Goal: Task Accomplishment & Management: Complete application form

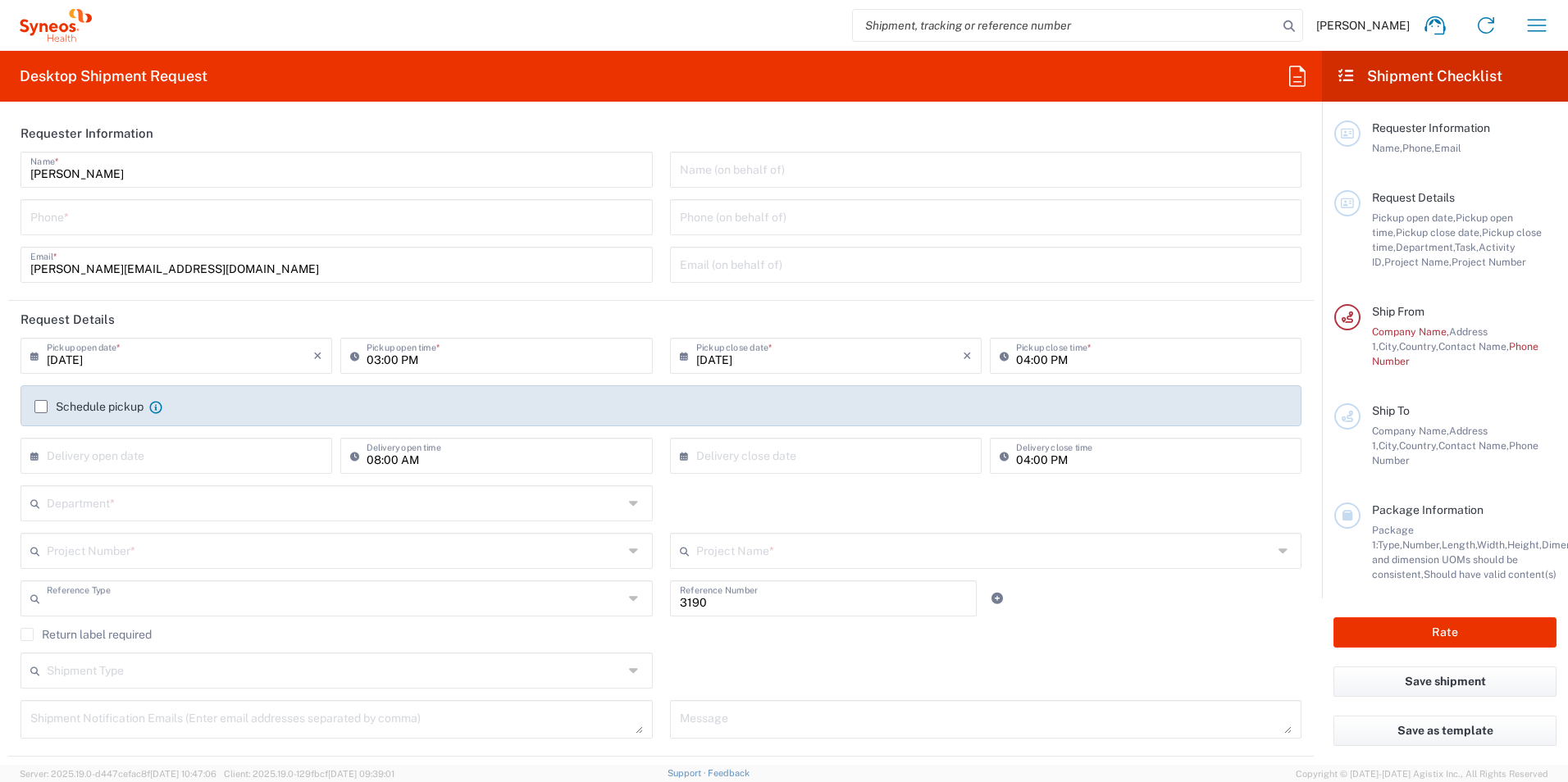
type input "Department"
type input "[GEOGRAPHIC_DATA]"
type input "[PERSON_NAME] Research Group Ltd-Macclesfield [GEOGRAPHIC_DATA]"
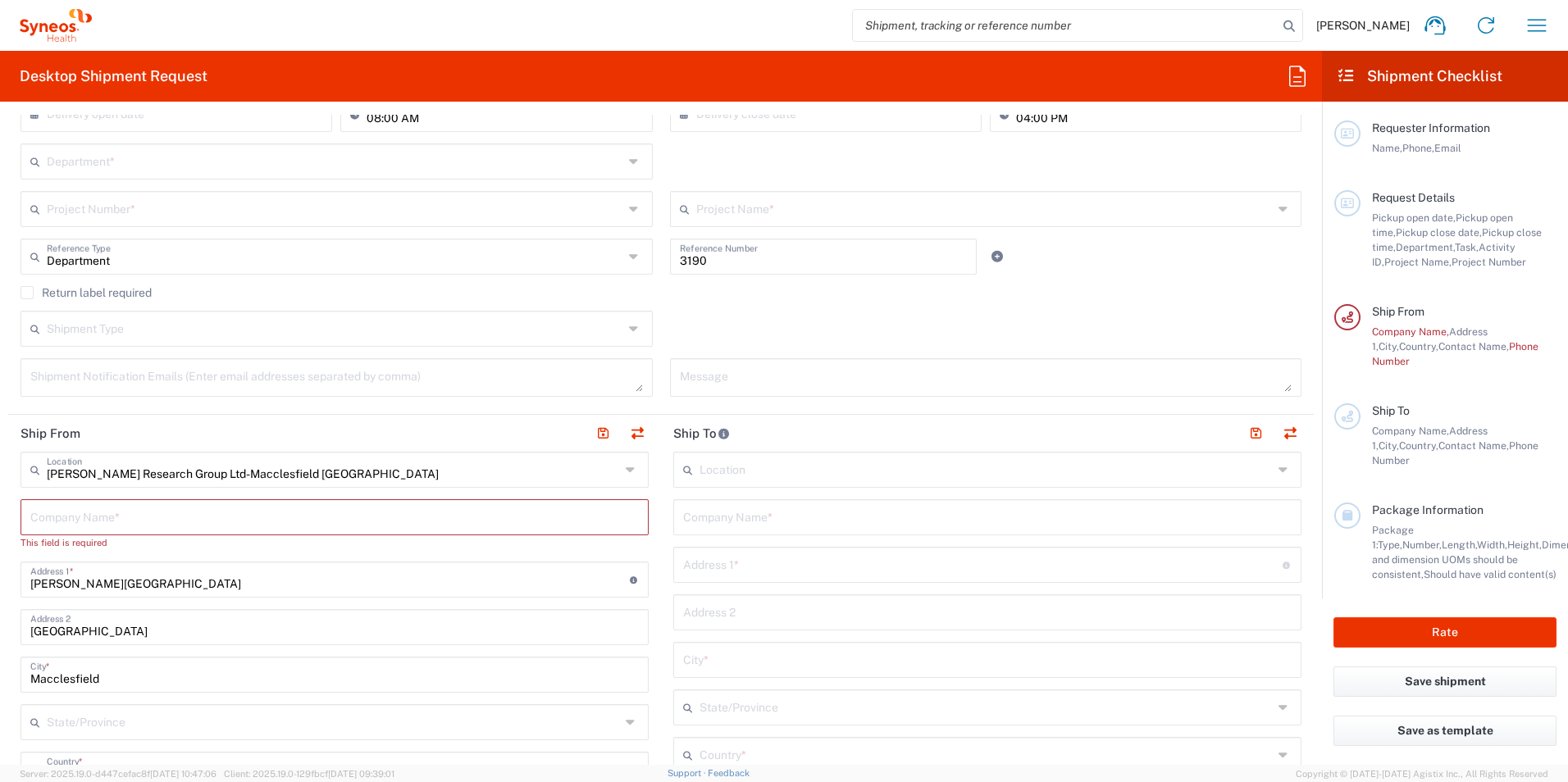
scroll to position [656, 0]
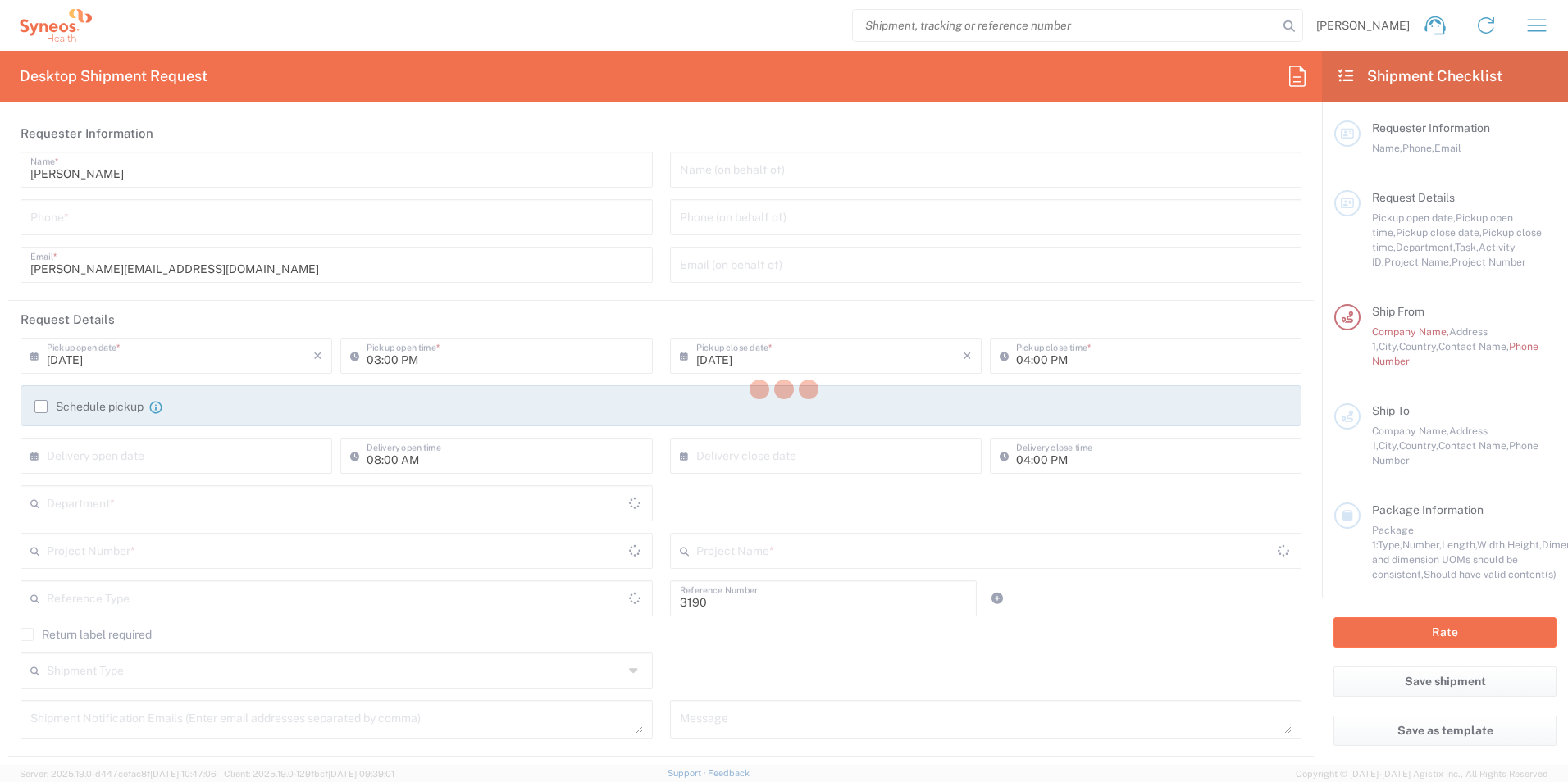
type input "Department"
type input "[GEOGRAPHIC_DATA]"
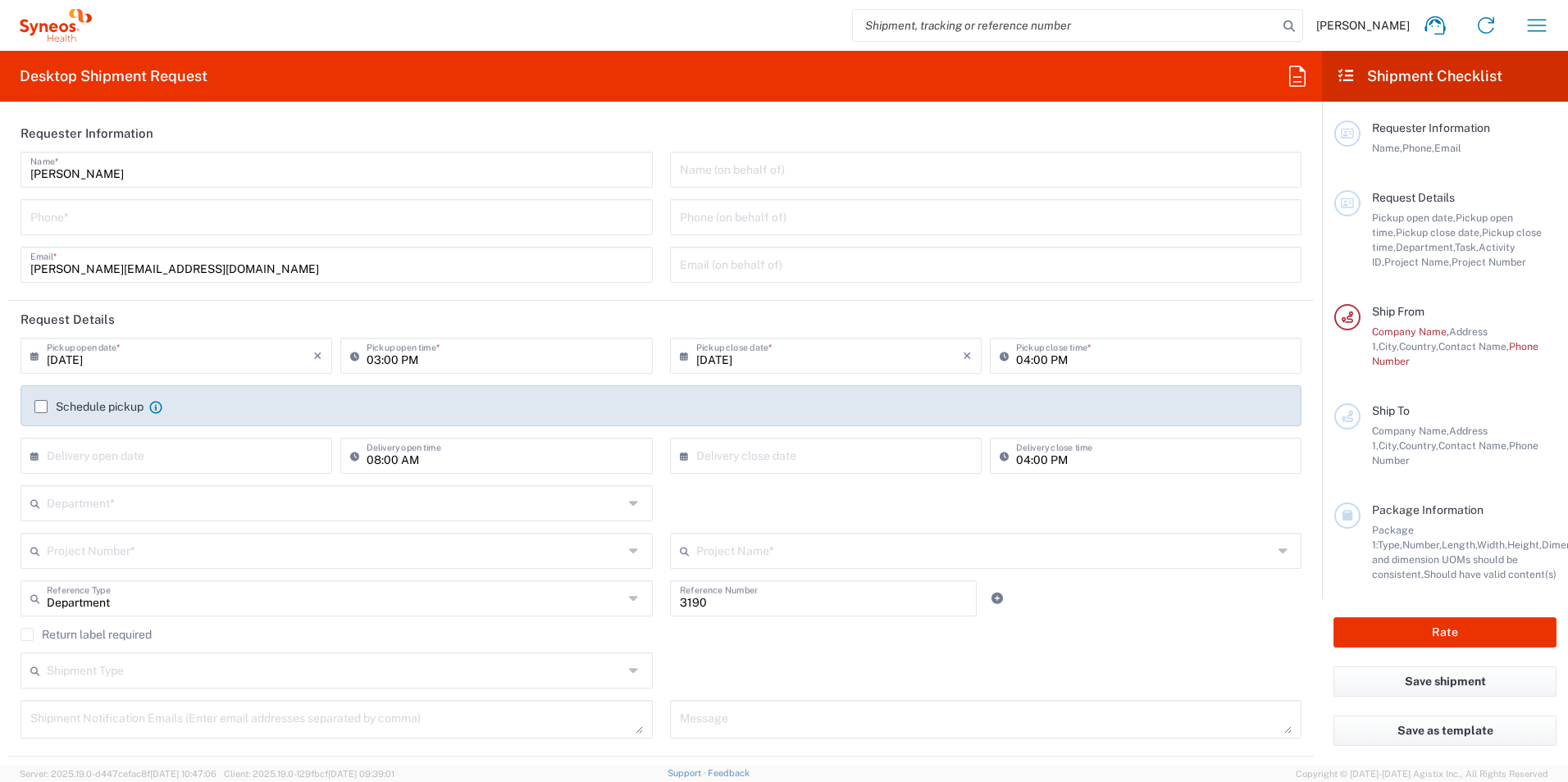
type input "[PERSON_NAME] Research Group Ltd-Macclesfield [GEOGRAPHIC_DATA]"
click at [209, 223] on input "tel" at bounding box center [337, 216] width 613 height 29
drag, startPoint x: 299, startPoint y: 213, endPoint x: 310, endPoint y: 214, distance: 11.0
click at [299, 213] on input "tel" at bounding box center [337, 216] width 613 height 29
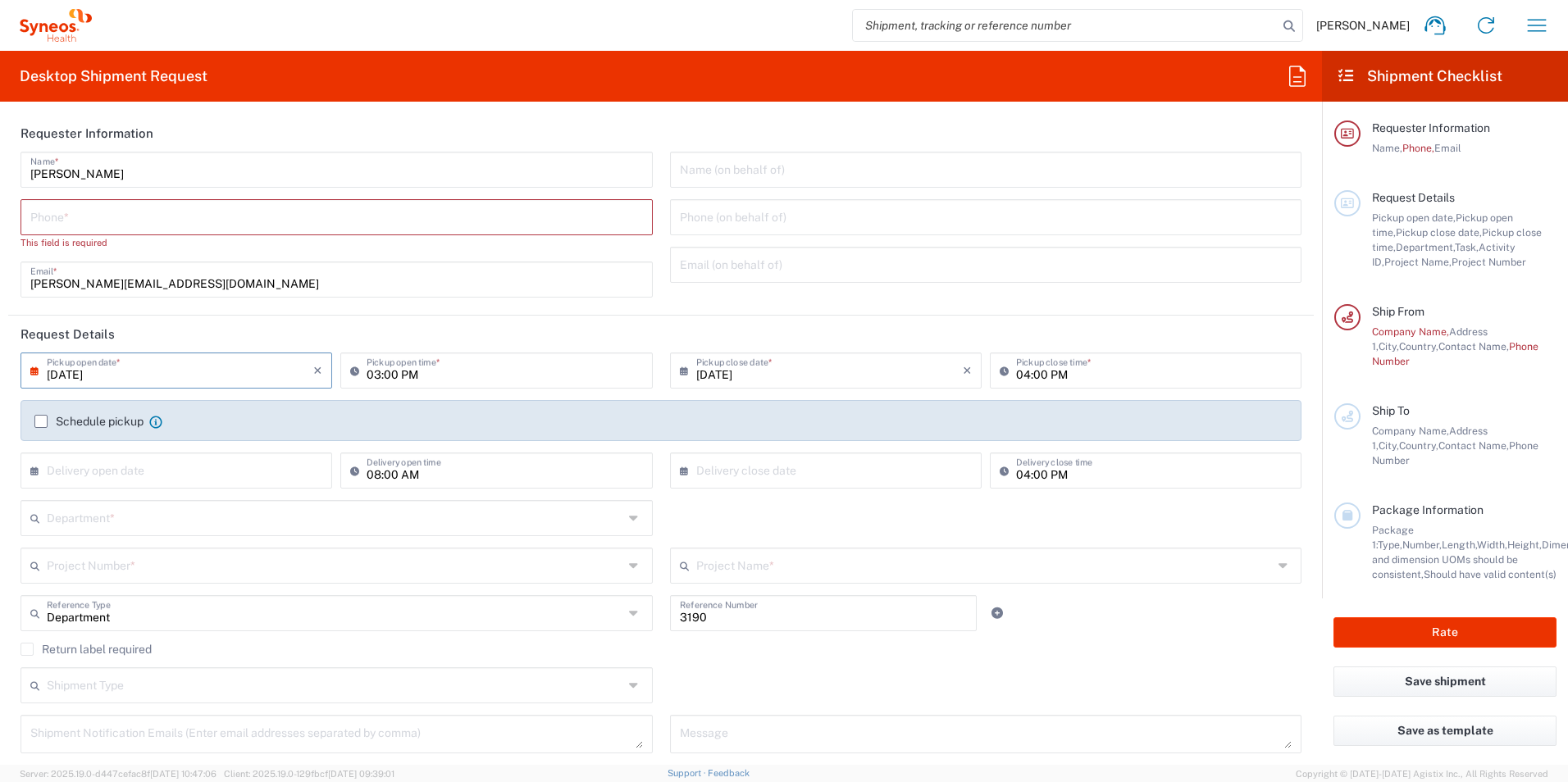
click at [223, 370] on input "[DATE]" at bounding box center [180, 369] width 266 height 29
click at [228, 492] on span "19" at bounding box center [228, 496] width 23 height 23
type input "09/19/2025"
click at [443, 368] on input "03:00 PM" at bounding box center [504, 369] width 275 height 29
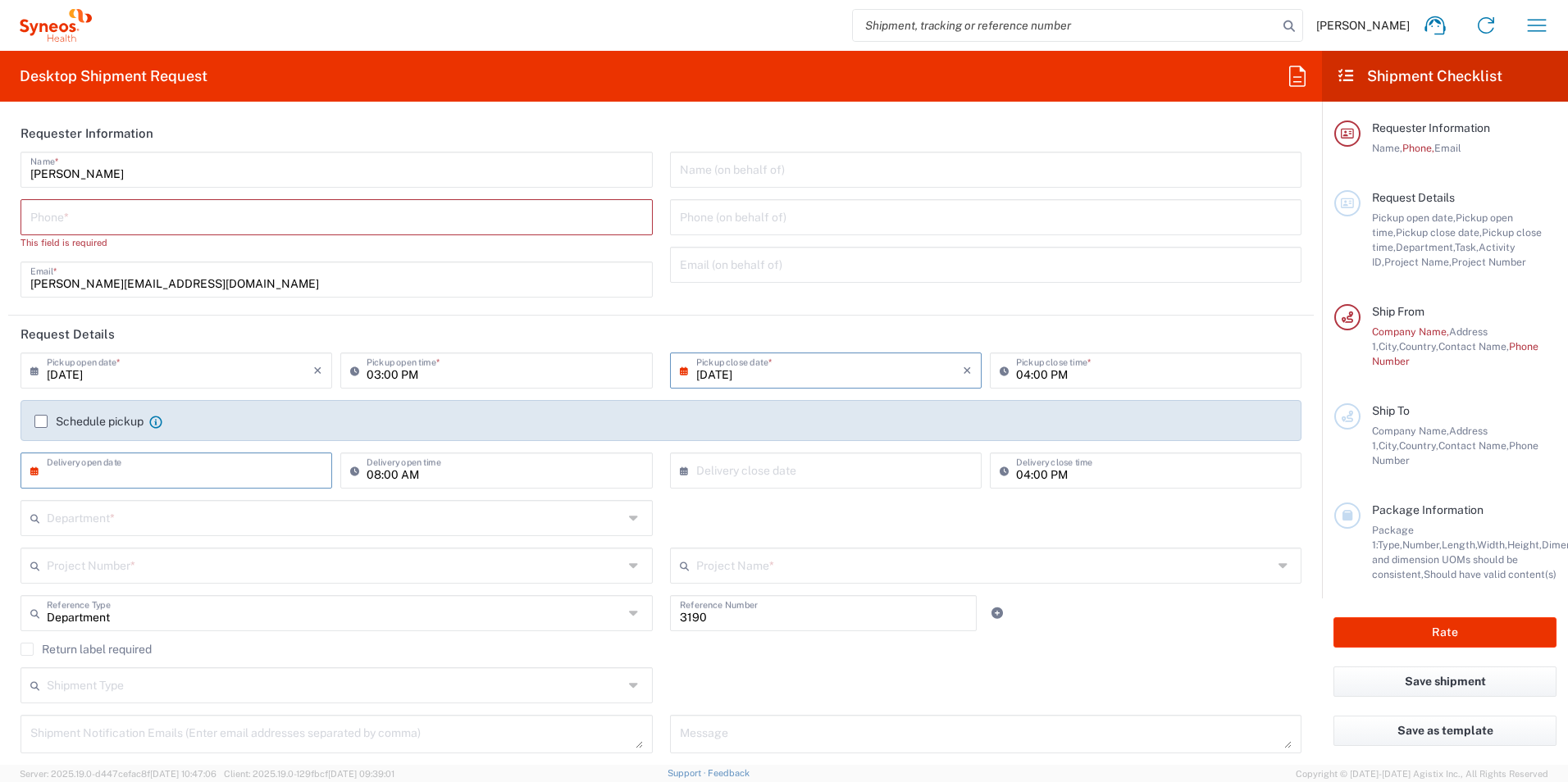
click at [234, 474] on input "text" at bounding box center [180, 469] width 266 height 29
click at [185, 616] on span "24" at bounding box center [180, 619] width 25 height 23
type input "09/24/2025"
click at [679, 473] on icon at bounding box center [687, 471] width 16 height 26
click at [818, 623] on span "24" at bounding box center [822, 619] width 25 height 23
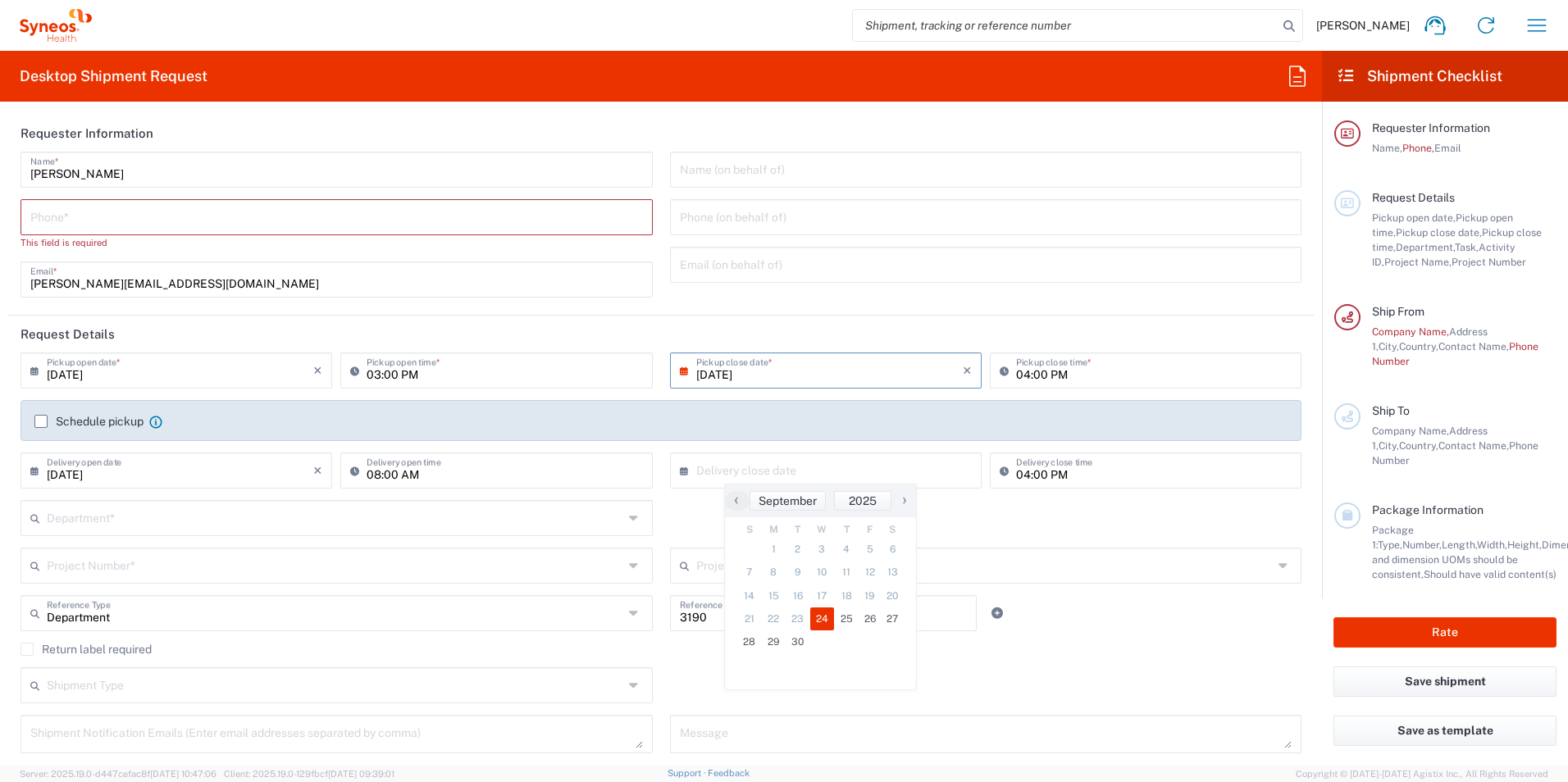
type input "09/24/2025"
click at [31, 470] on icon at bounding box center [39, 471] width 16 height 26
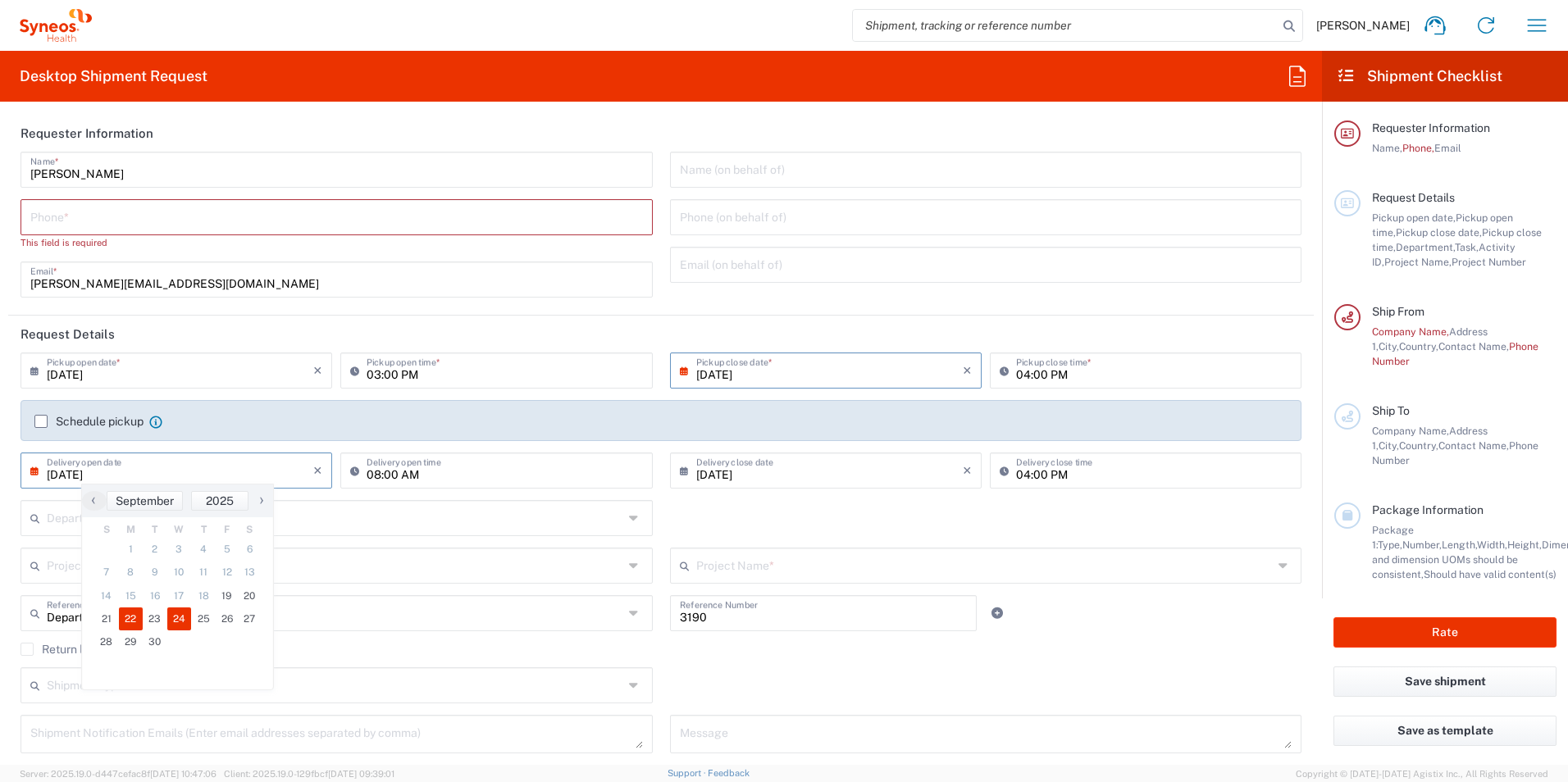
click at [131, 616] on span "22" at bounding box center [131, 619] width 25 height 23
type input "09/22/2025"
click at [679, 472] on icon at bounding box center [687, 471] width 16 height 26
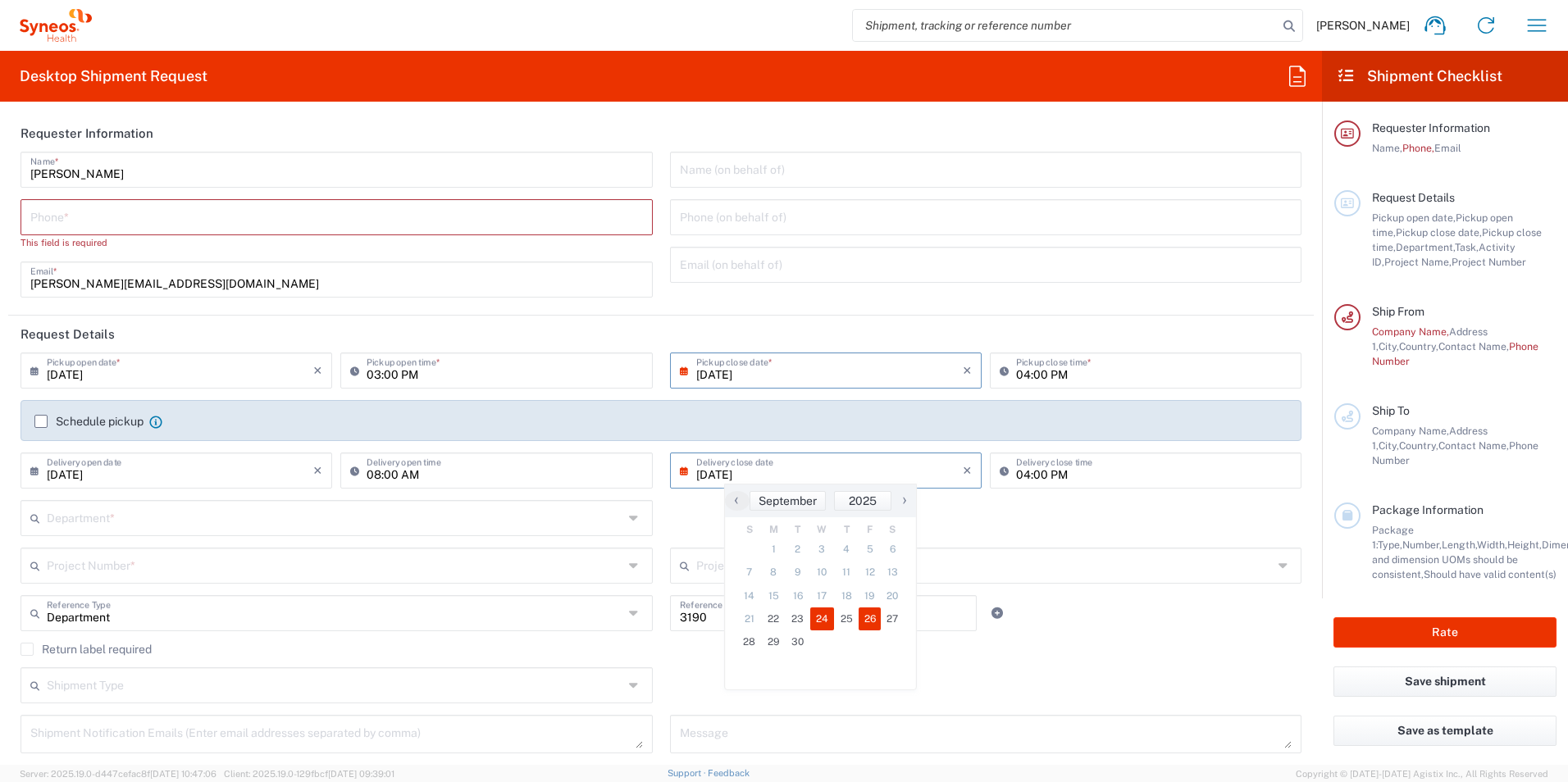
click at [868, 621] on span "26" at bounding box center [870, 619] width 23 height 23
type input "09/26/2025"
click at [402, 376] on input "03:00 PM" at bounding box center [504, 369] width 275 height 29
click at [412, 376] on input "03:00 PM" at bounding box center [504, 369] width 275 height 29
type input "0"
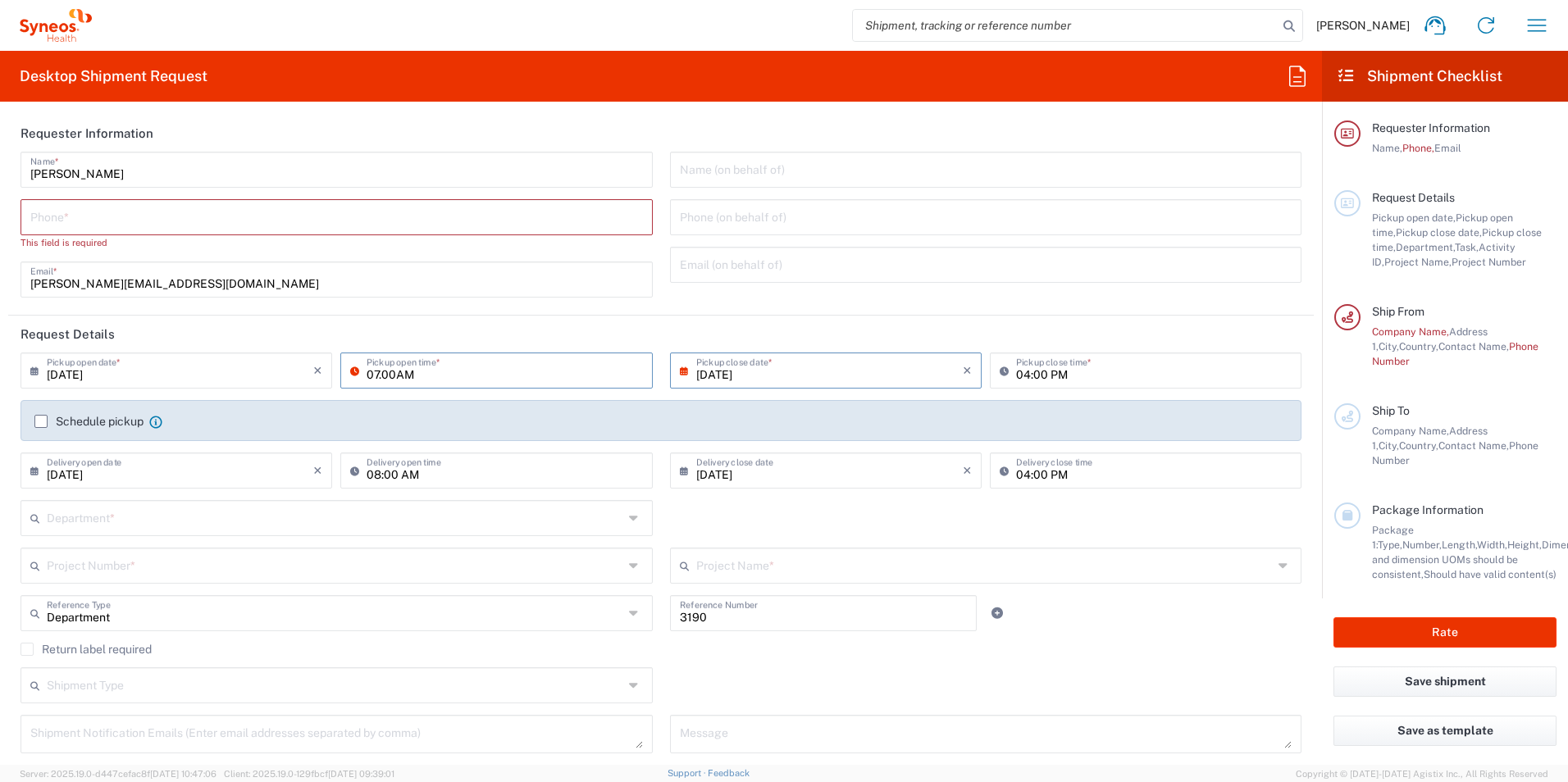
type input "07.00AM"
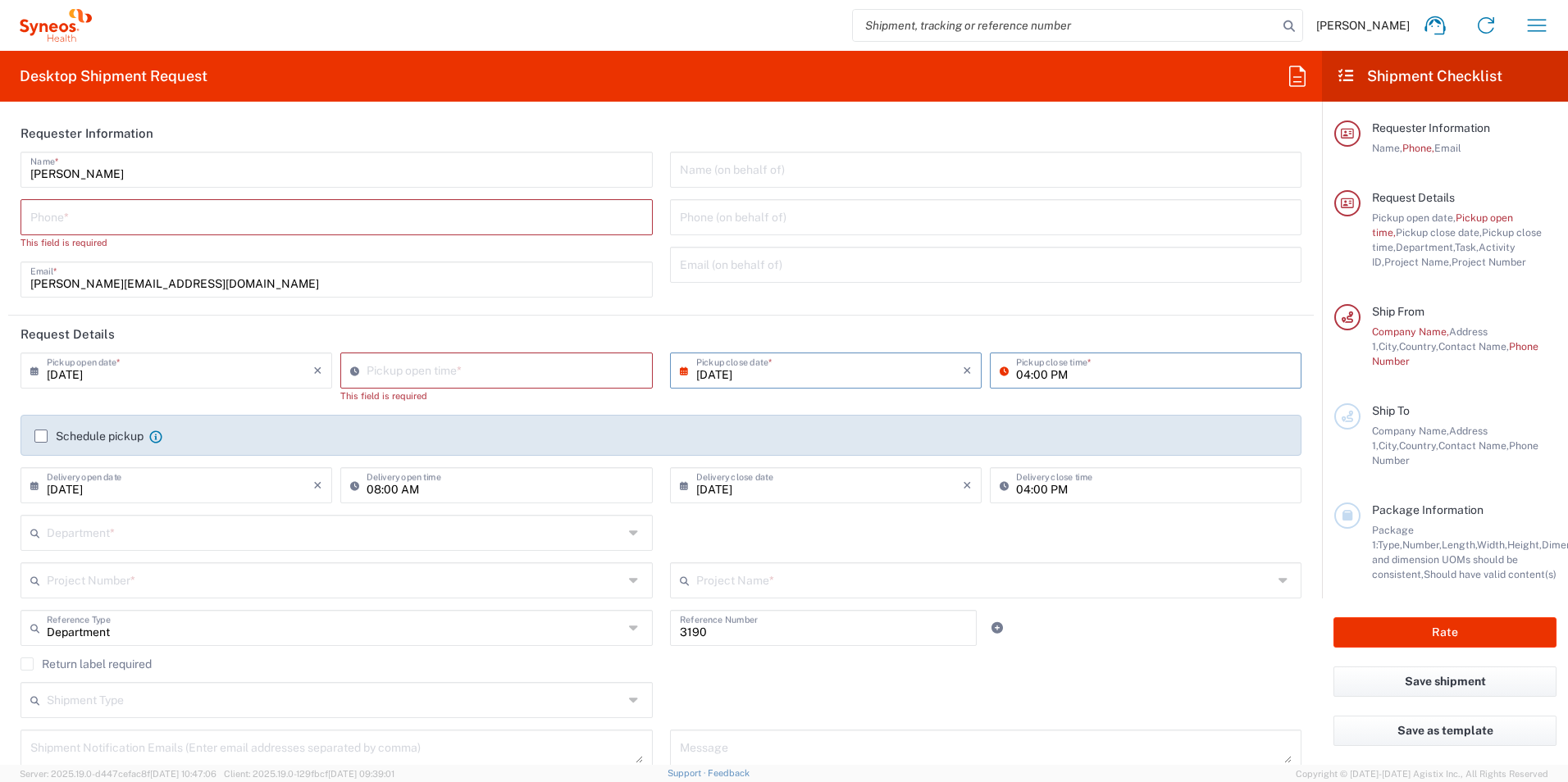
click at [1067, 372] on input "04:00 PM" at bounding box center [1153, 369] width 275 height 29
type input "02:39 PM"
click at [513, 371] on input "02:39 PM" at bounding box center [504, 369] width 275 height 29
click at [433, 370] on input "02:39 PM" at bounding box center [504, 369] width 275 height 29
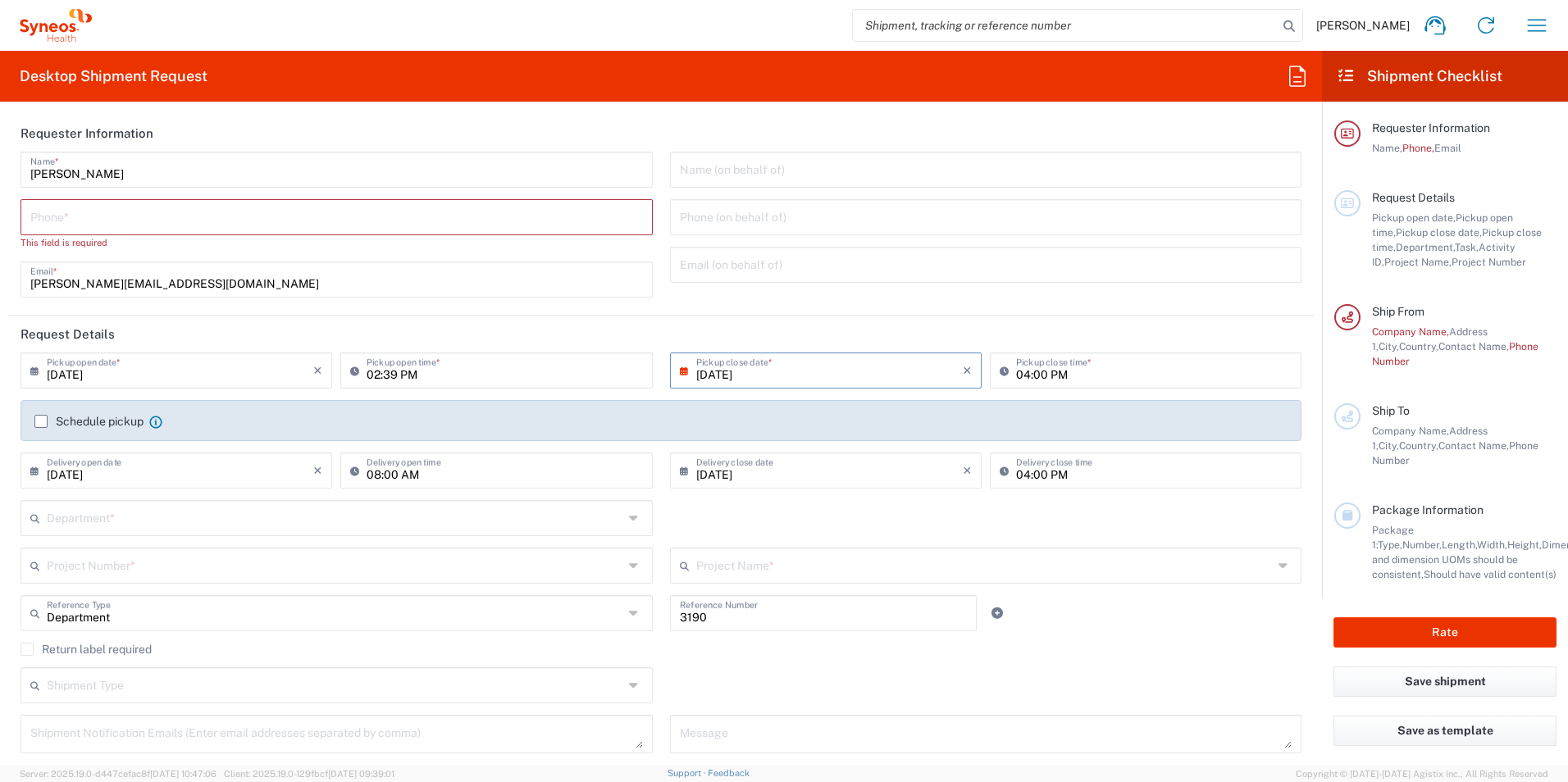
click at [353, 366] on icon at bounding box center [358, 370] width 16 height 26
click at [241, 370] on input "09/19/2025" at bounding box center [180, 369] width 266 height 29
click at [547, 329] on header "Request Details" at bounding box center [660, 334] width 1305 height 37
click at [350, 370] on icon at bounding box center [358, 370] width 16 height 26
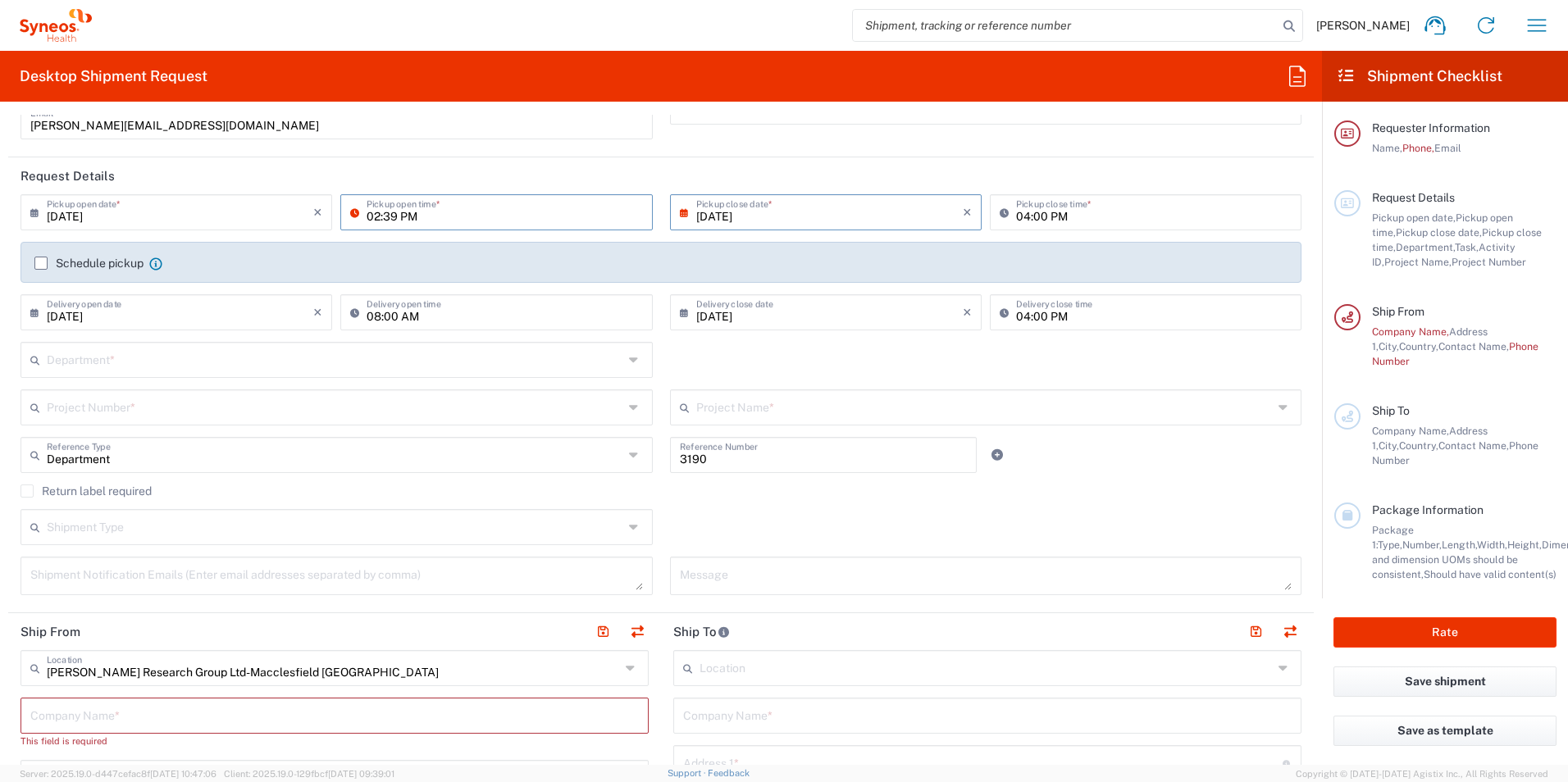
scroll to position [164, 0]
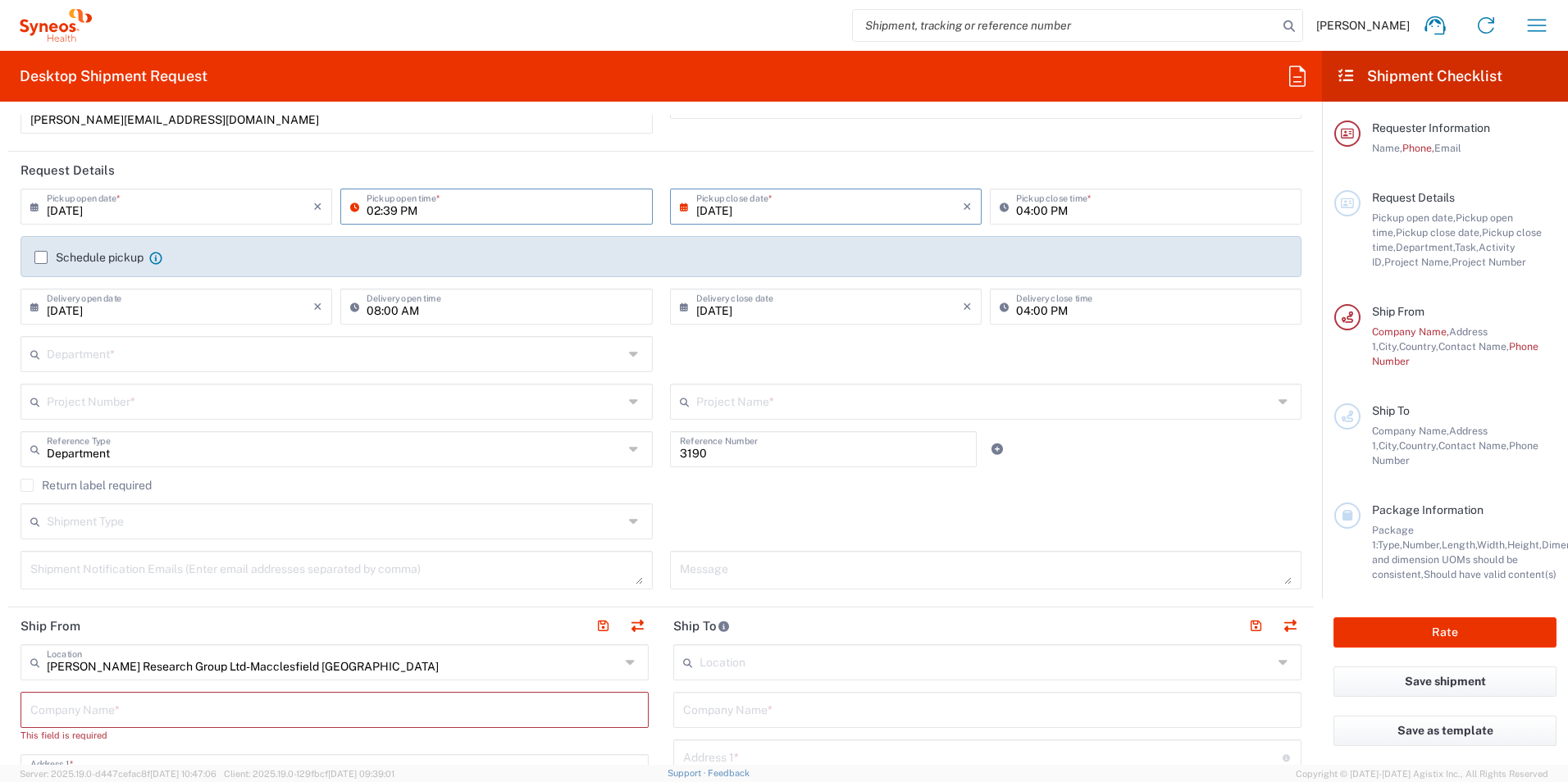
click at [260, 351] on input "text" at bounding box center [335, 352] width 577 height 29
click at [808, 350] on div "Department * 3000 3100 3109 3110 3111 3112 3125 3130 3135 3136 3150 3155 3165 3…" at bounding box center [661, 360] width 1298 height 48
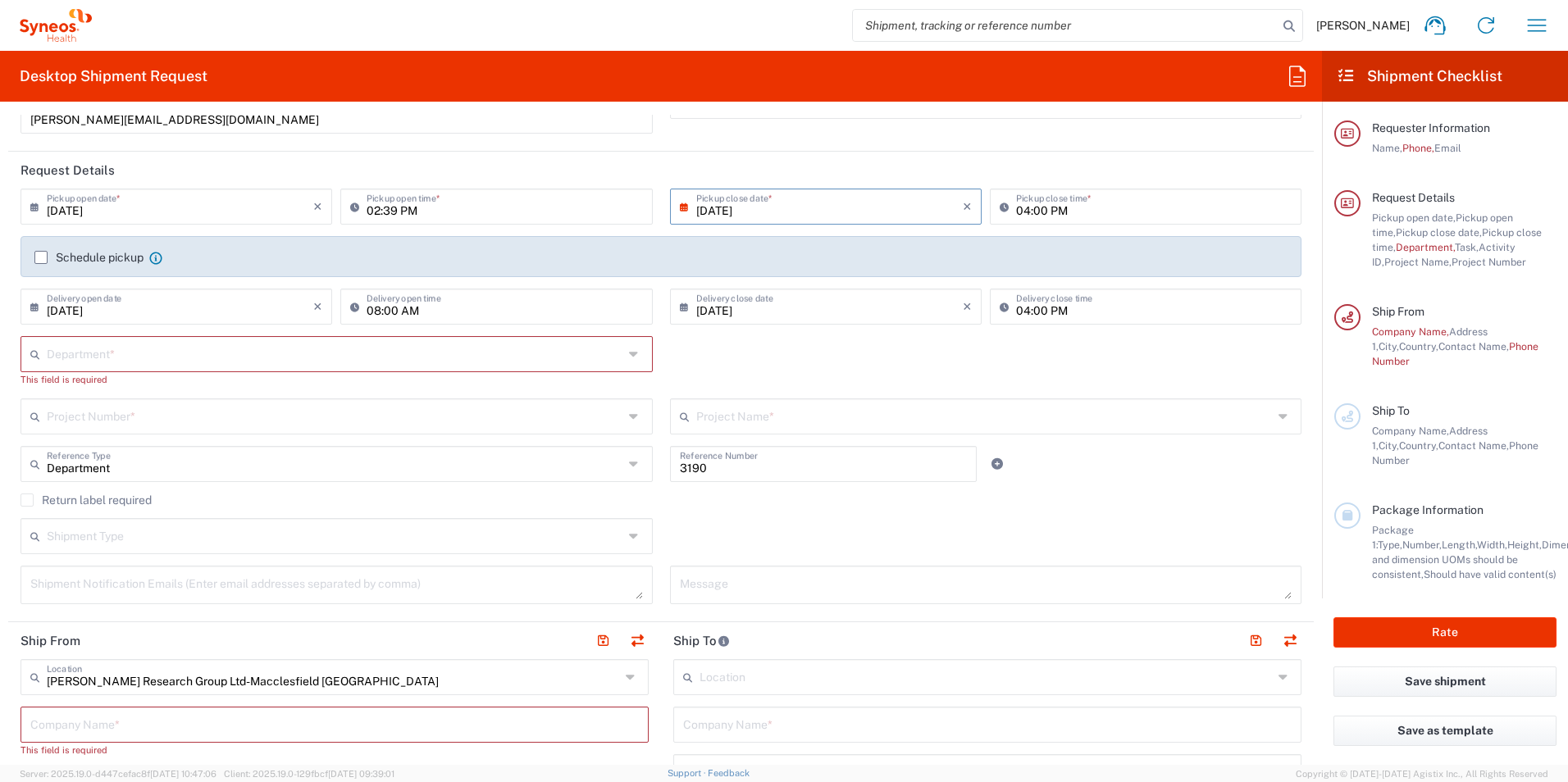
click at [375, 352] on input "text" at bounding box center [335, 352] width 577 height 29
click at [864, 343] on div "Department * 3000 3100 3109 3110 3111 3112 3125 3130 3135 3136 3150 3155 3165 3…" at bounding box center [661, 367] width 1298 height 62
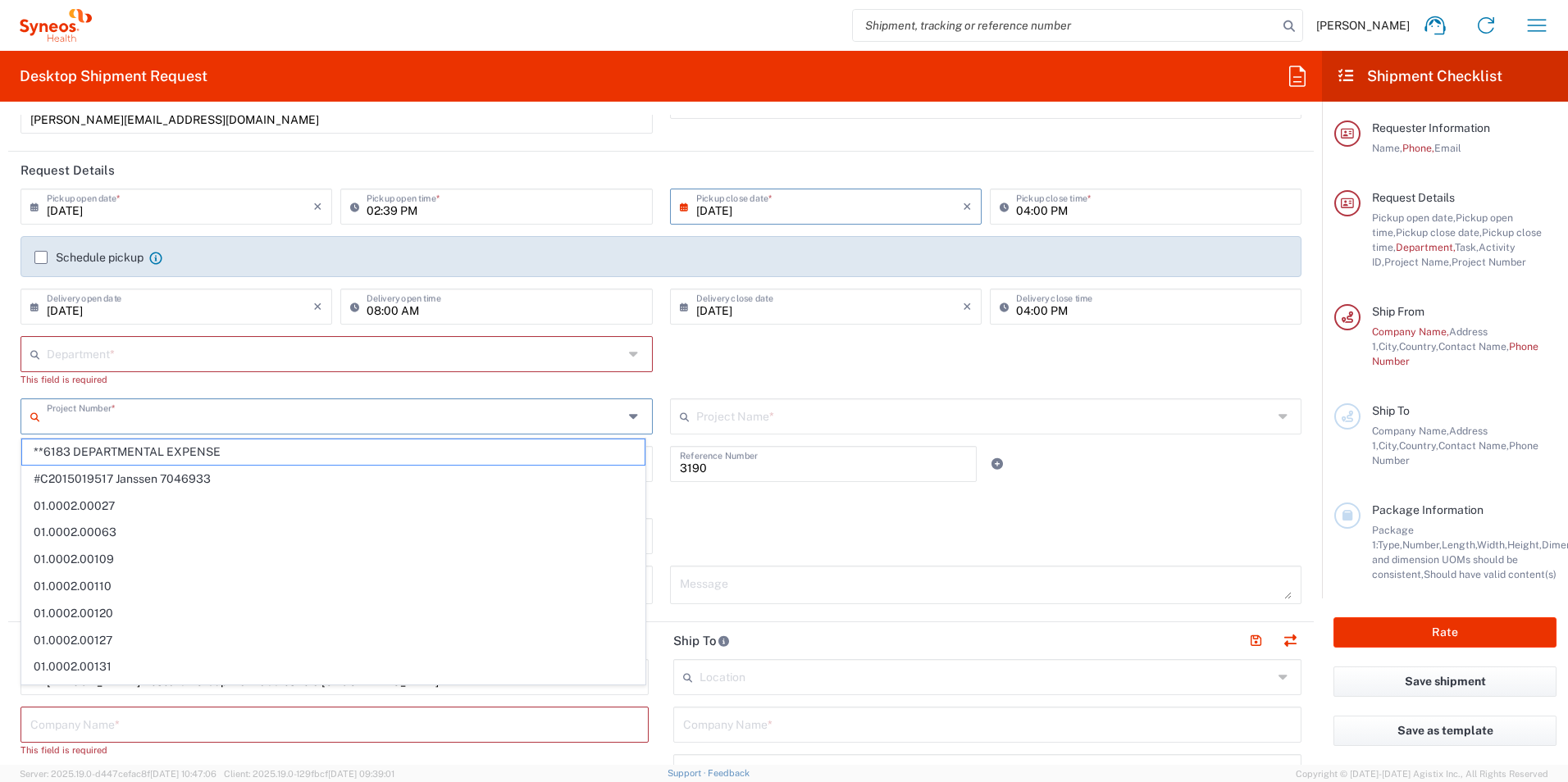
click at [391, 410] on input "text" at bounding box center [335, 415] width 577 height 29
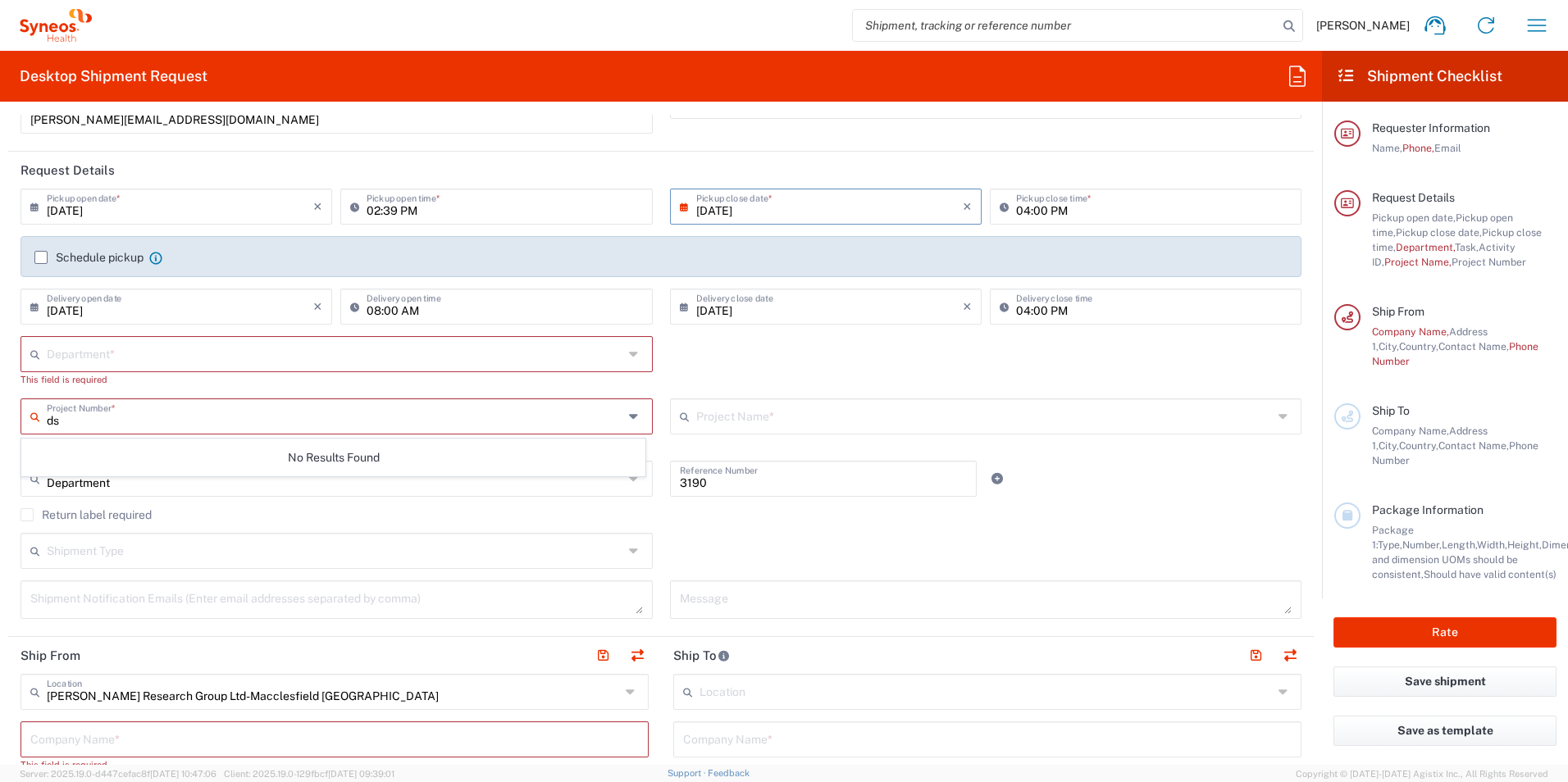
type input "d"
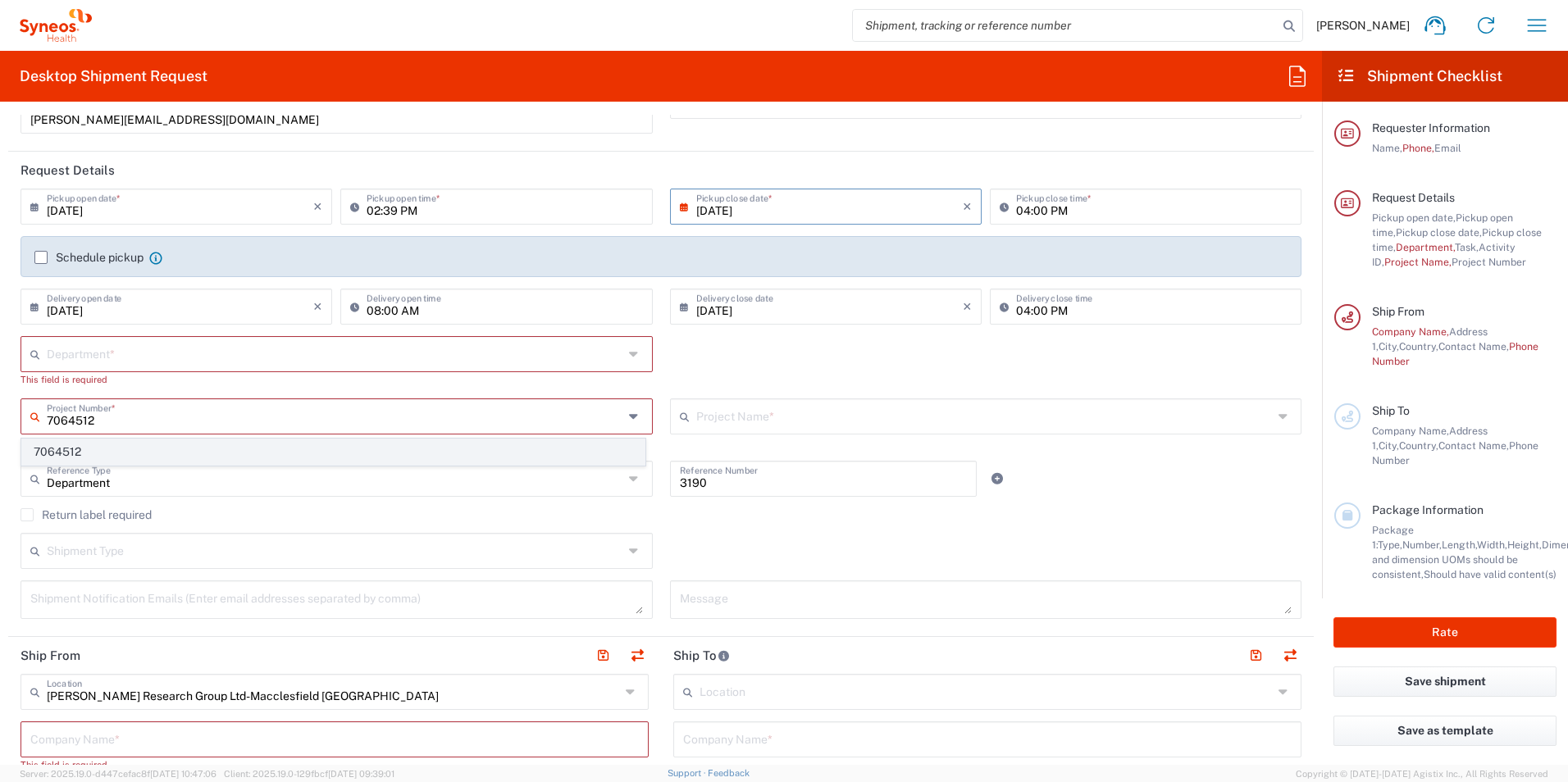
type input "7064512"
click at [170, 457] on span "7064512" at bounding box center [333, 452] width 623 height 25
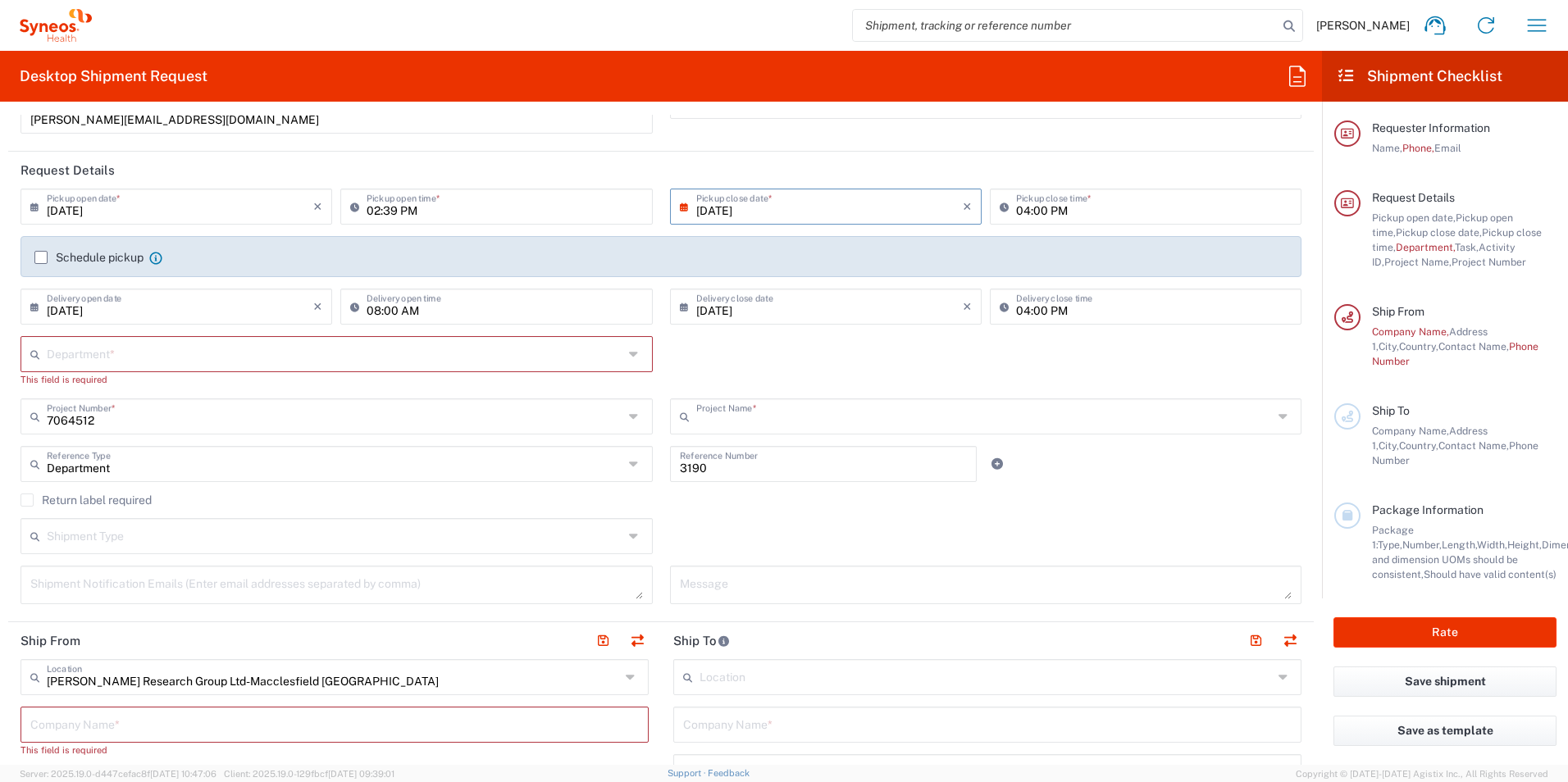
type input "802-AMI-001"
click at [527, 356] on input "text" at bounding box center [338, 352] width 582 height 29
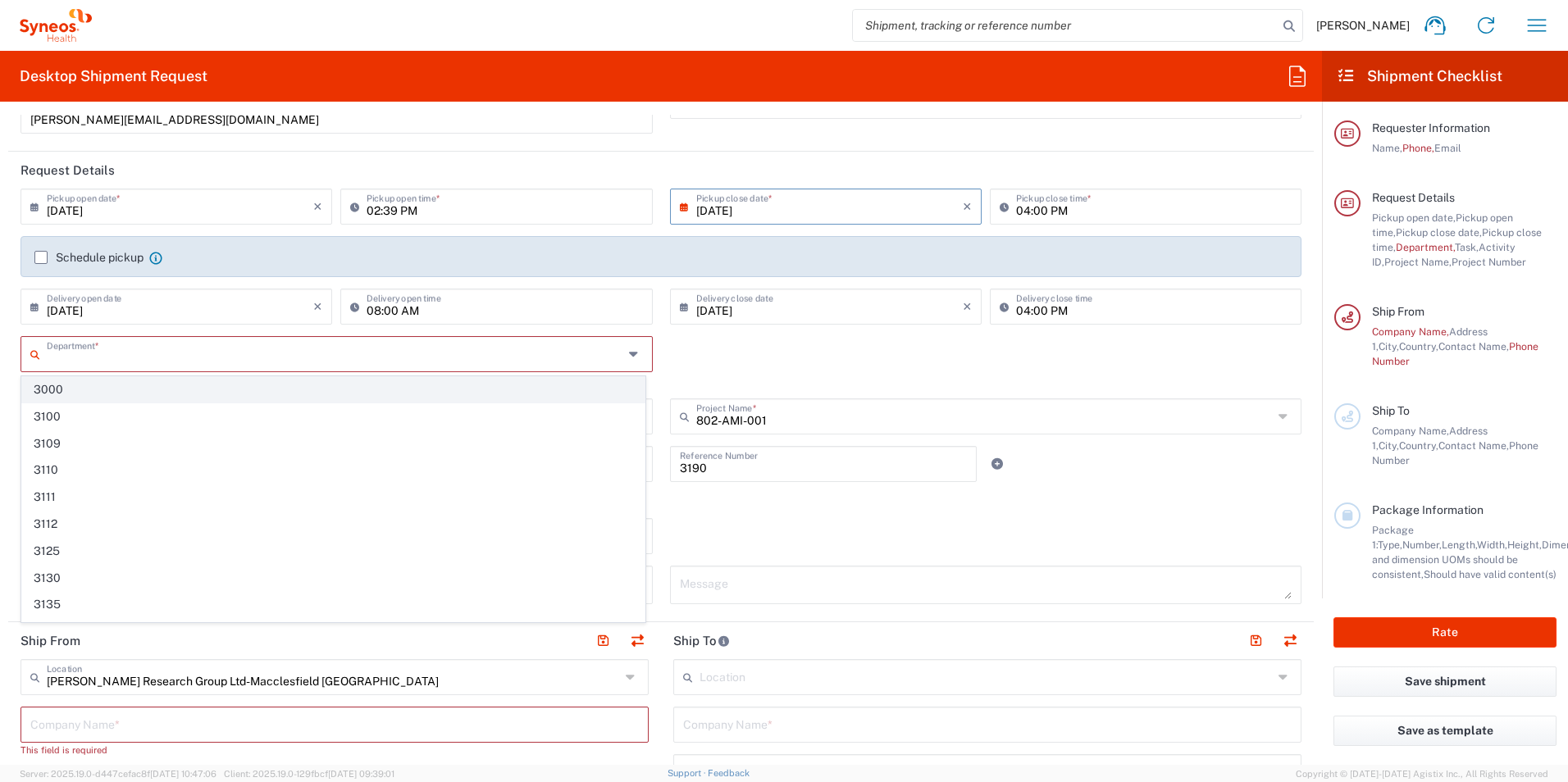
click at [355, 391] on span "3000" at bounding box center [333, 389] width 623 height 25
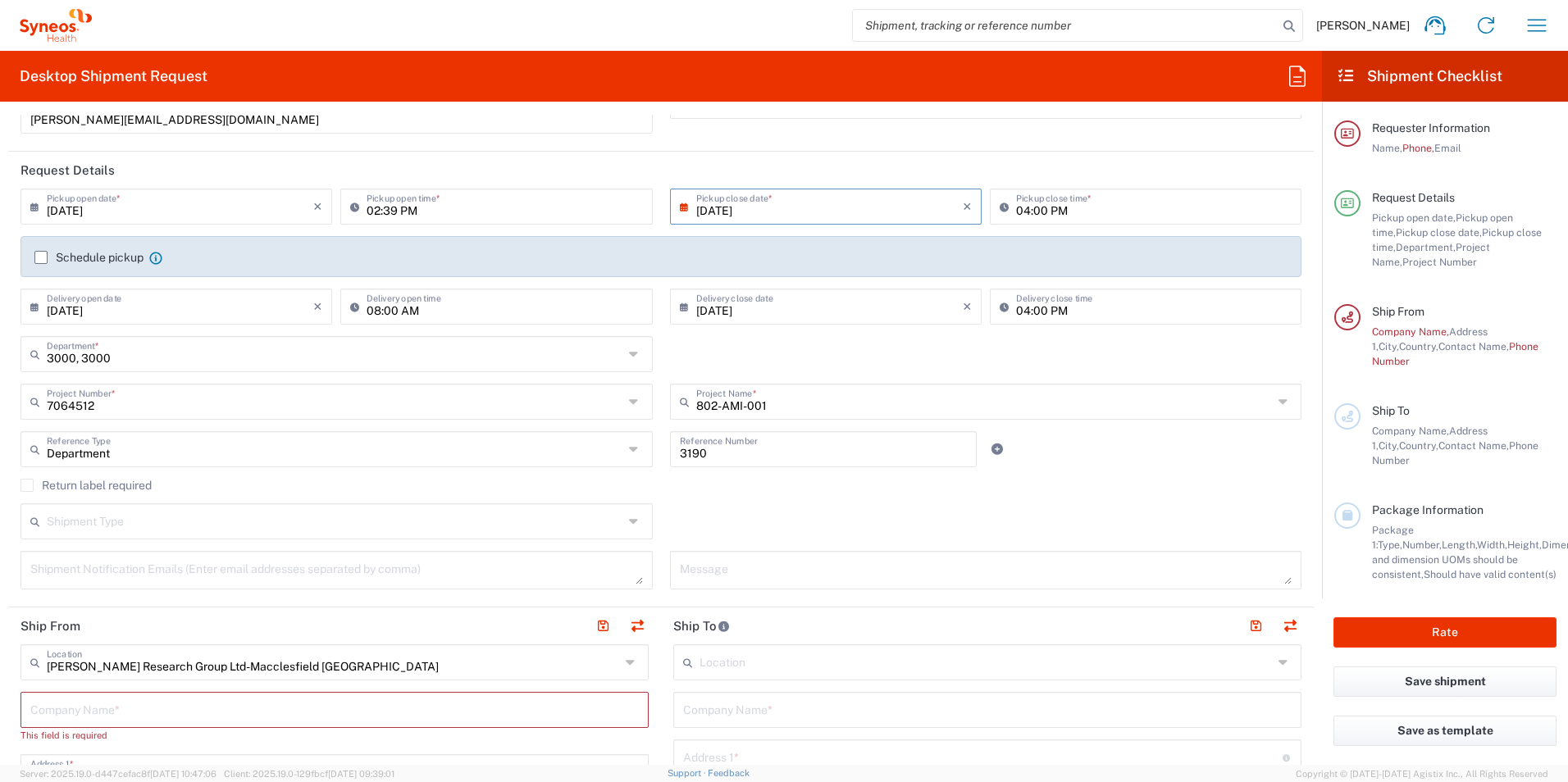
click at [633, 354] on icon at bounding box center [636, 354] width 13 height 26
type input "3000, 3000"
click at [629, 357] on icon at bounding box center [636, 354] width 13 height 26
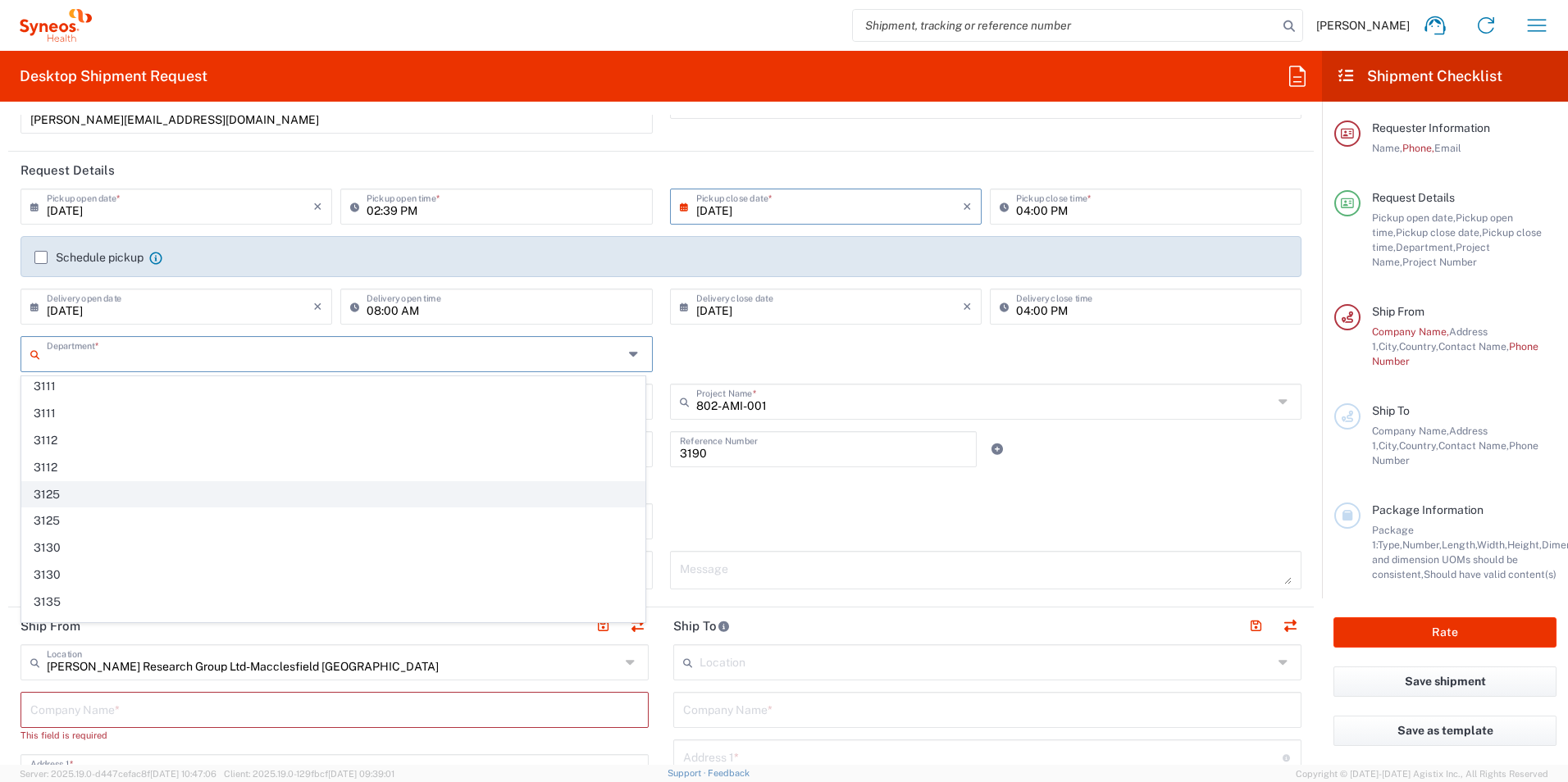
scroll to position [246, 0]
click at [471, 498] on span "3125" at bounding box center [333, 493] width 623 height 25
type input "3125, 3125"
click at [850, 356] on div "3125, 3125 Department * 3000 3000 3100 3100 3109 3109 3110 3110 3111 3111 3112 …" at bounding box center [661, 360] width 1298 height 48
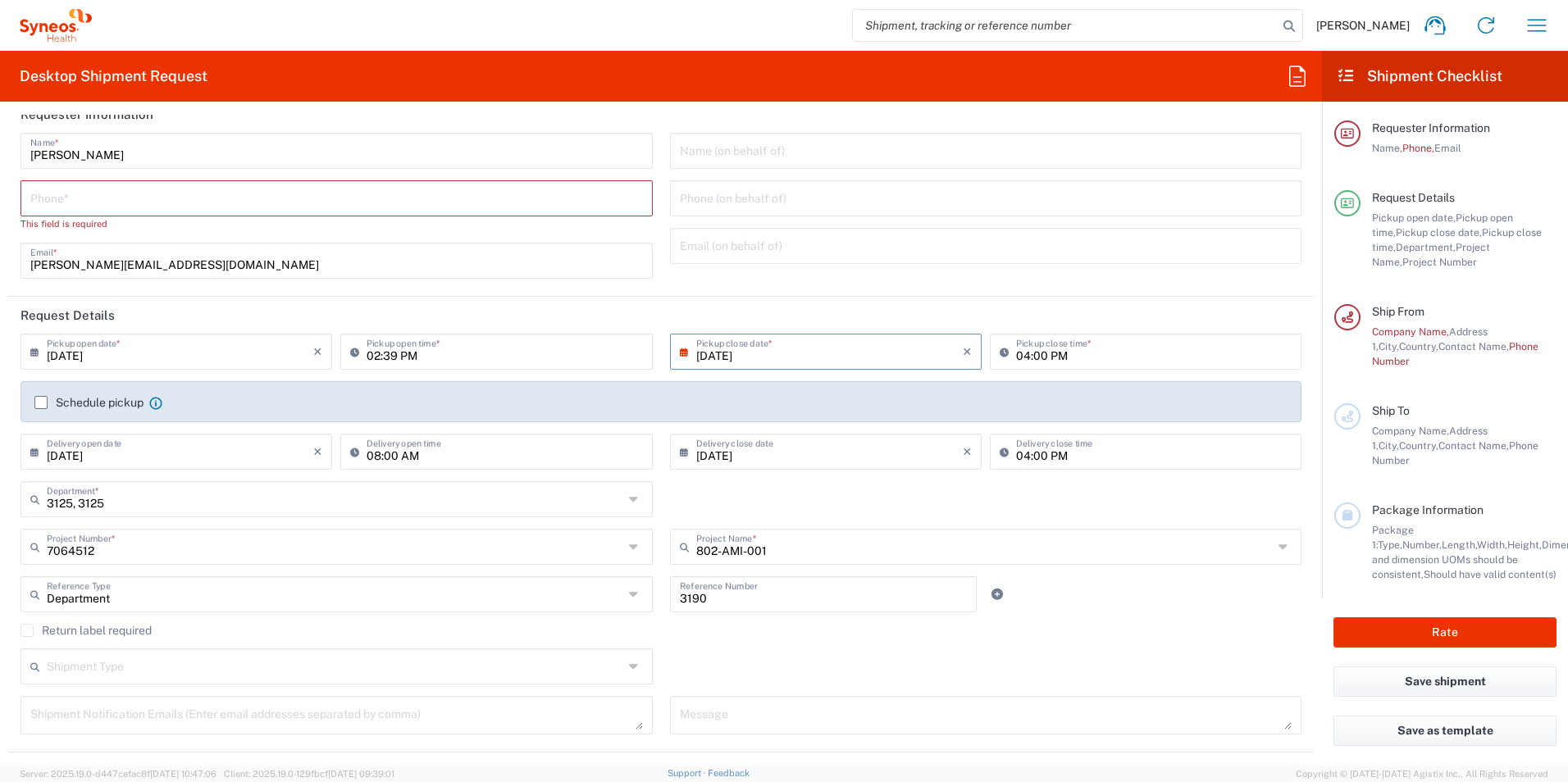
scroll to position [0, 0]
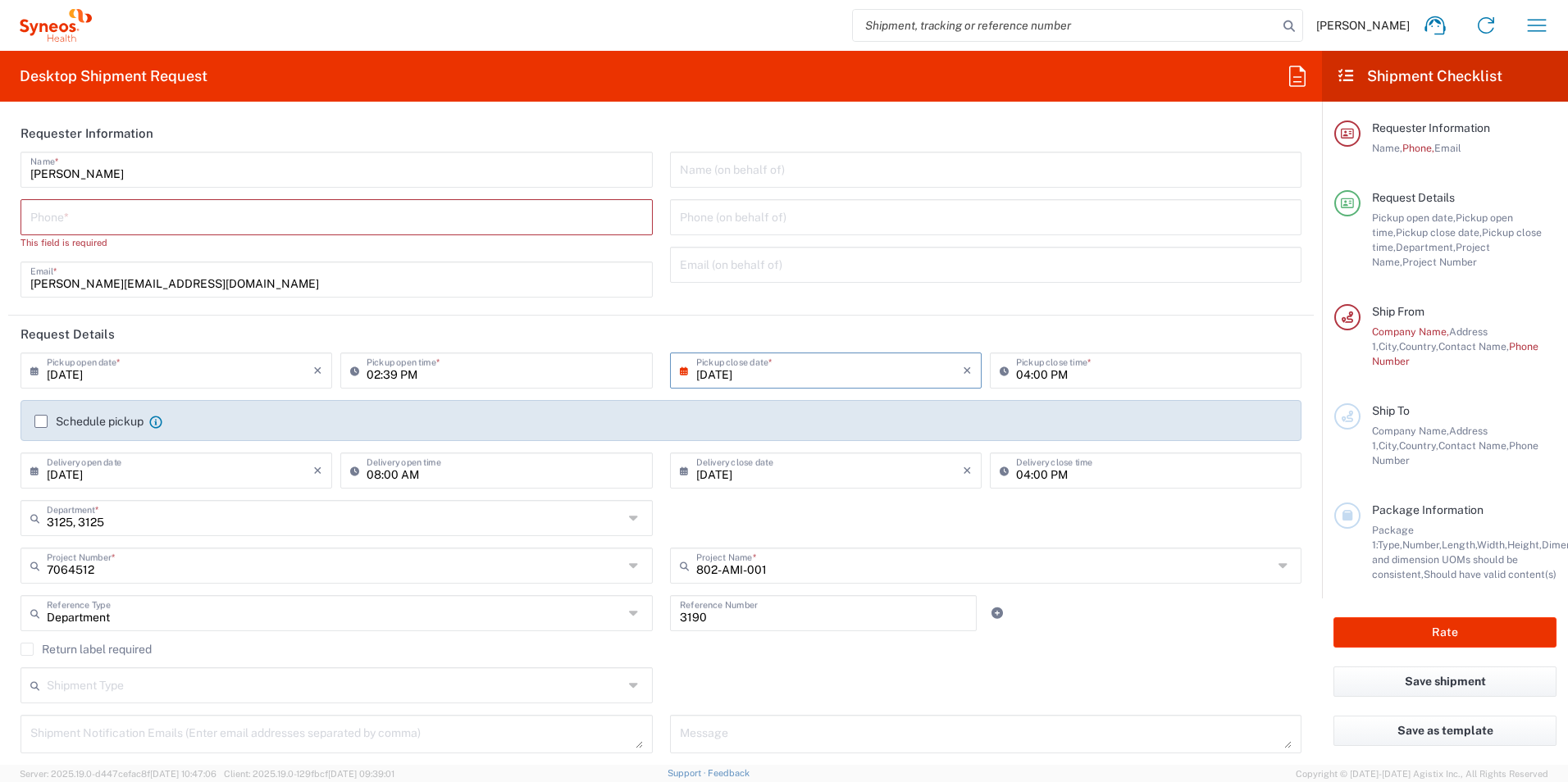
click at [370, 227] on input "tel" at bounding box center [337, 216] width 613 height 29
type input "07917559845"
type input "[GEOGRAPHIC_DATA]"
type input "07917559845"
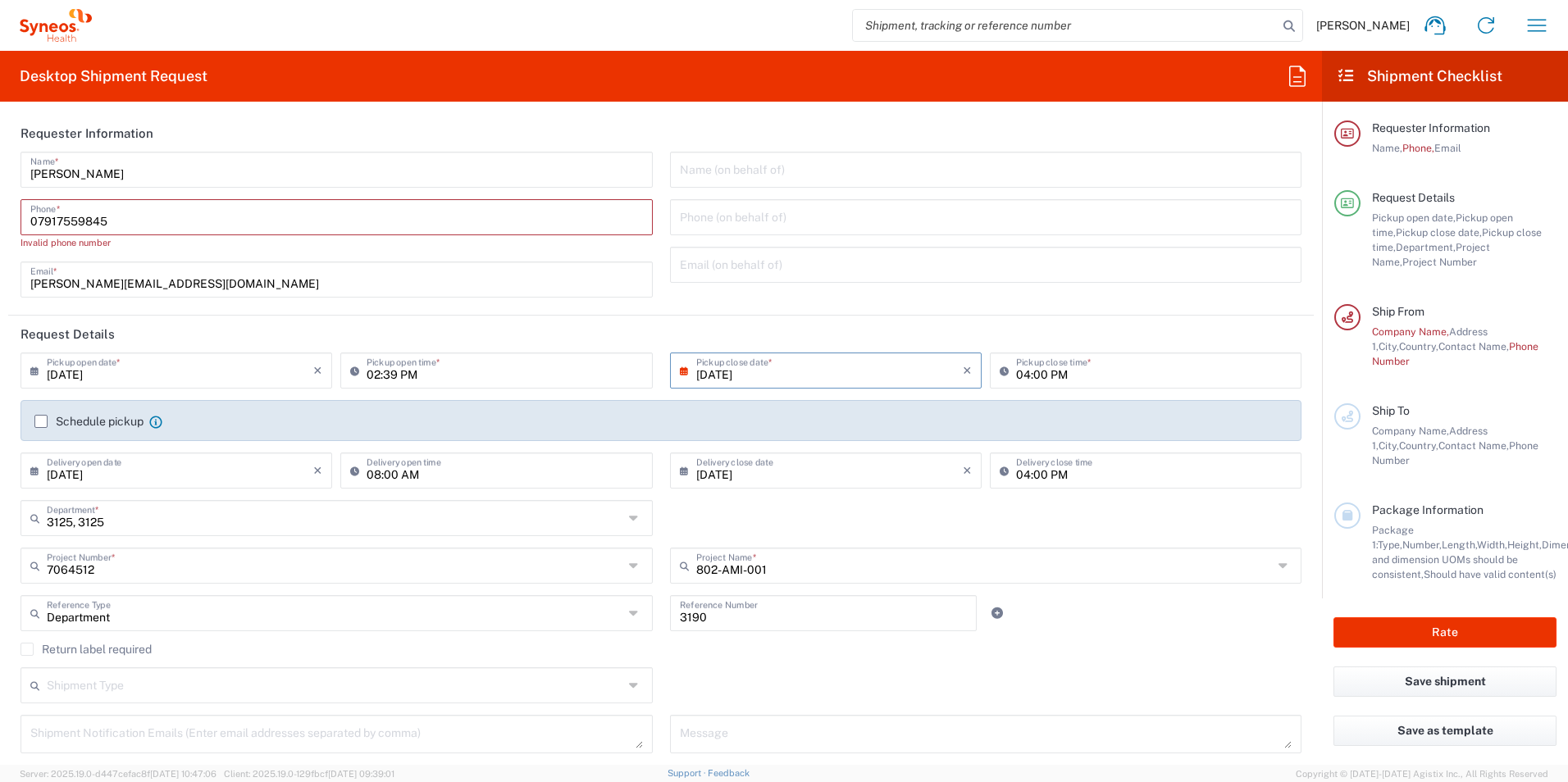
click at [786, 299] on agx-form-section "Requester Information Hannah Bird Name * 07917559845 Phone * Invalid phone numb…" at bounding box center [660, 215] width 1305 height 201
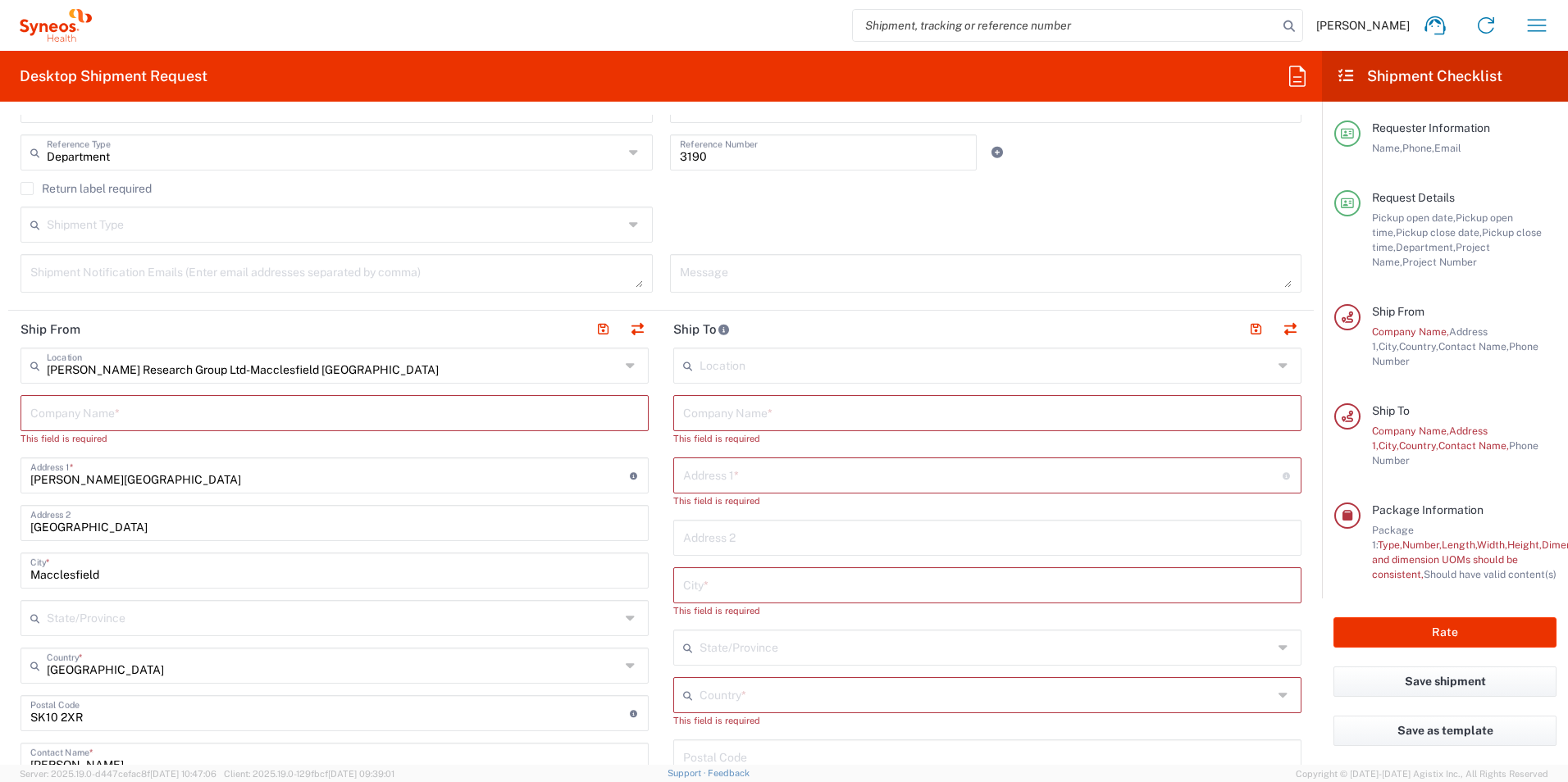
scroll to position [492, 0]
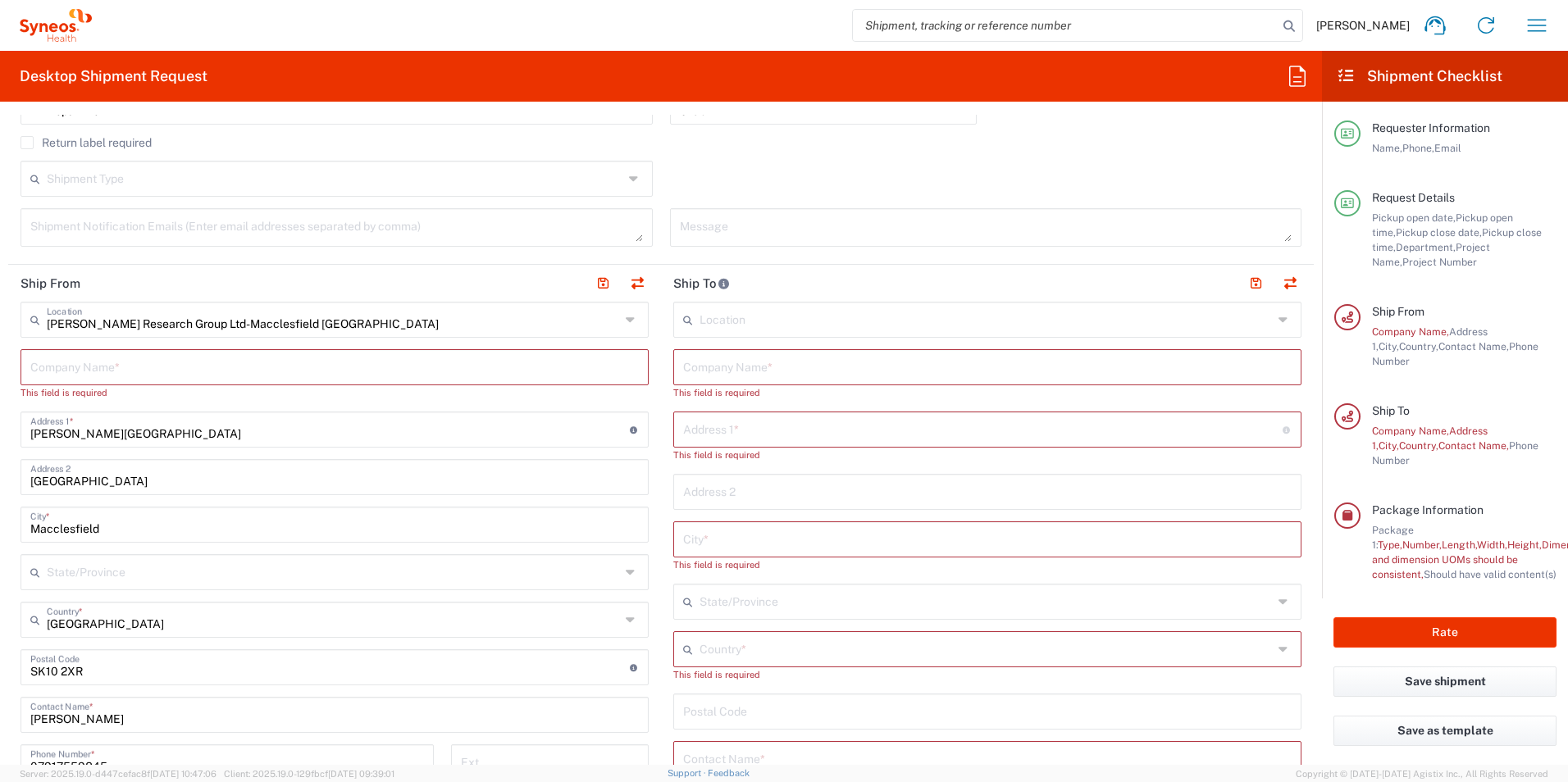
click at [628, 319] on icon at bounding box center [632, 320] width 13 height 26
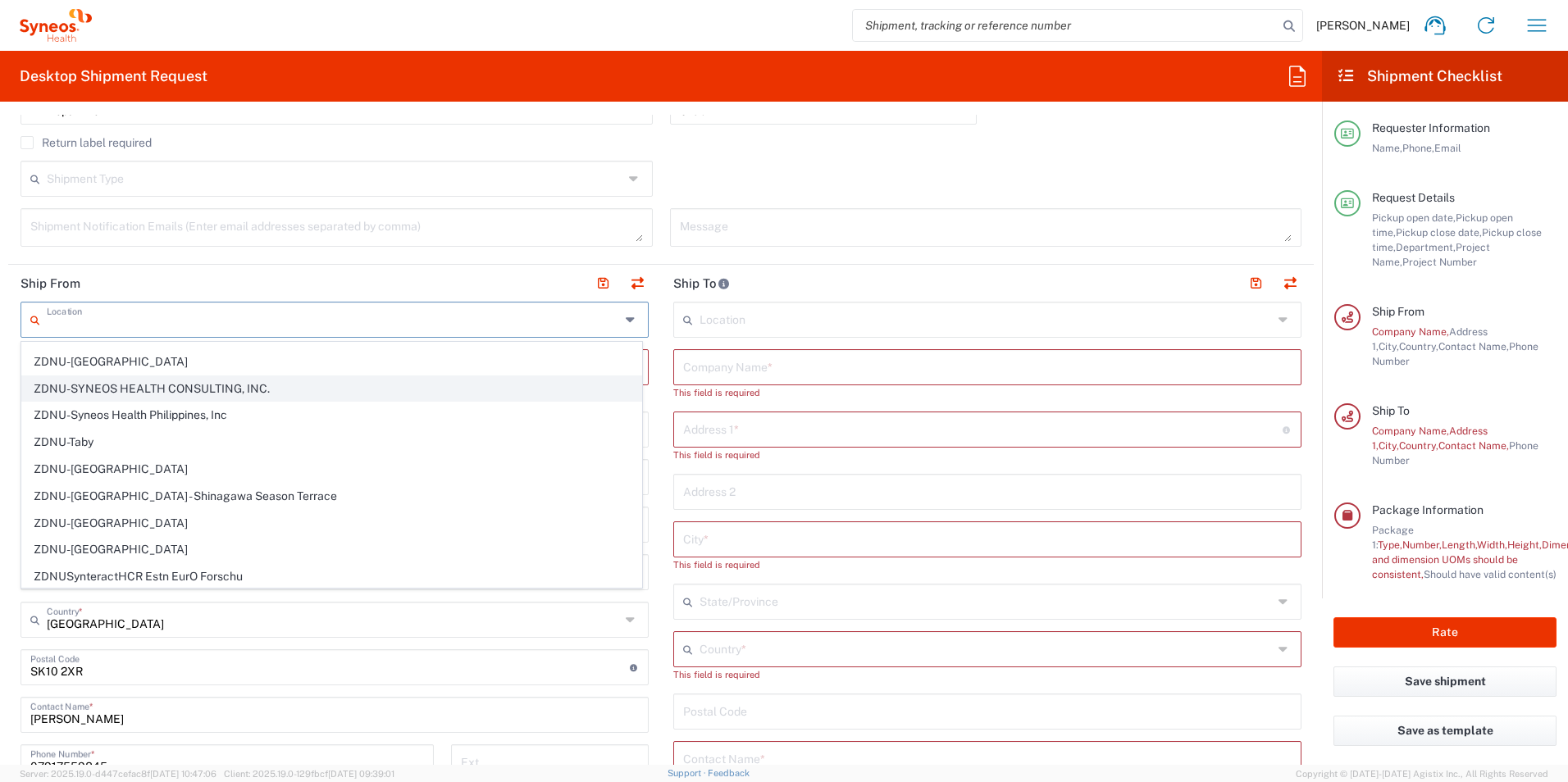
scroll to position [3600, 0]
click at [679, 174] on div "Shipment Type Batch Regular" at bounding box center [661, 185] width 1298 height 48
type input "[PERSON_NAME] Research Group Ltd-Macclesfield [GEOGRAPHIC_DATA]"
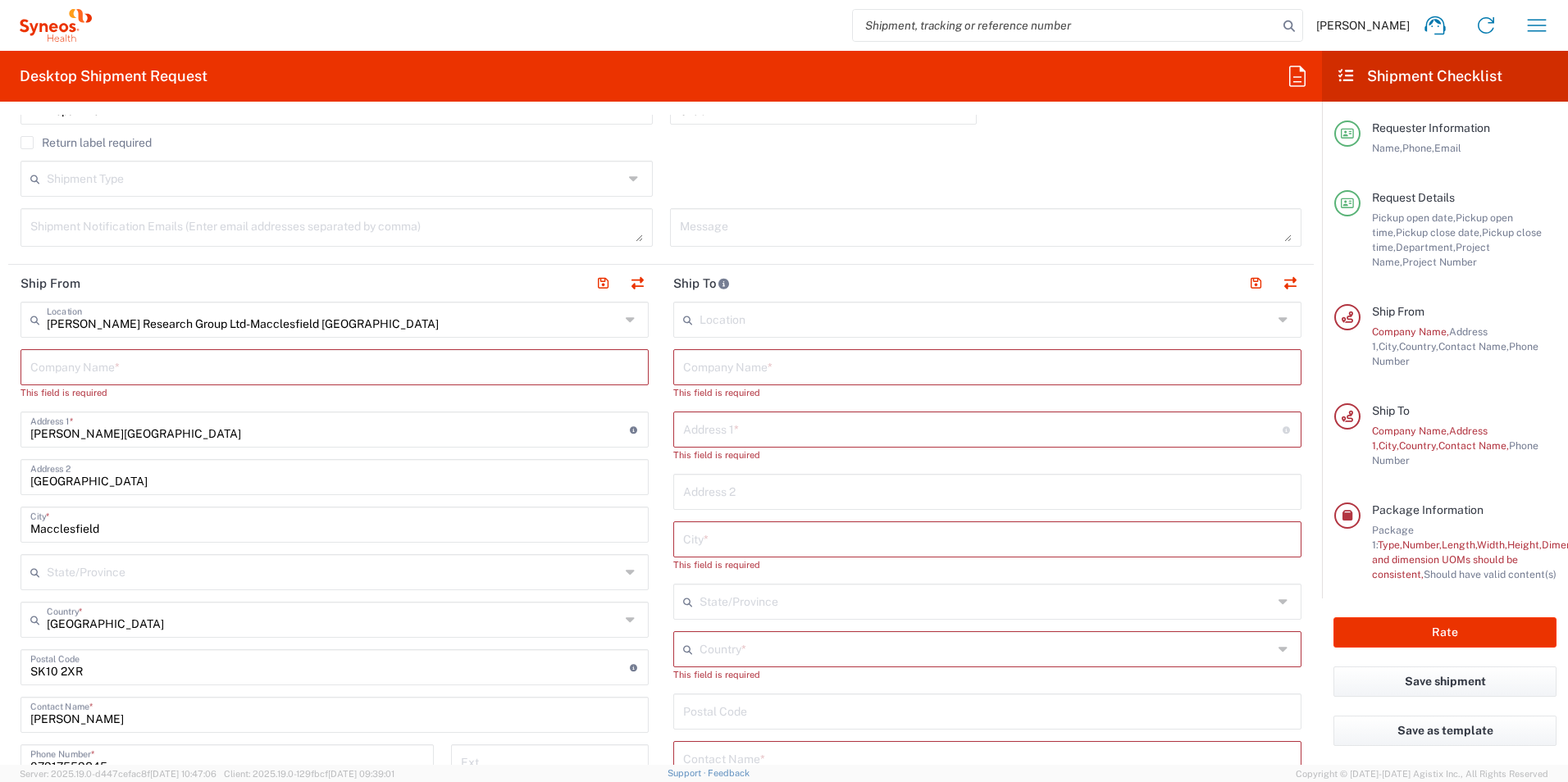
click at [223, 431] on input "[PERSON_NAME][GEOGRAPHIC_DATA]" at bounding box center [330, 428] width 600 height 29
drag, startPoint x: 221, startPoint y: 378, endPoint x: 240, endPoint y: 369, distance: 21.0
click at [221, 377] on input "text" at bounding box center [334, 366] width 609 height 29
type input "Y"
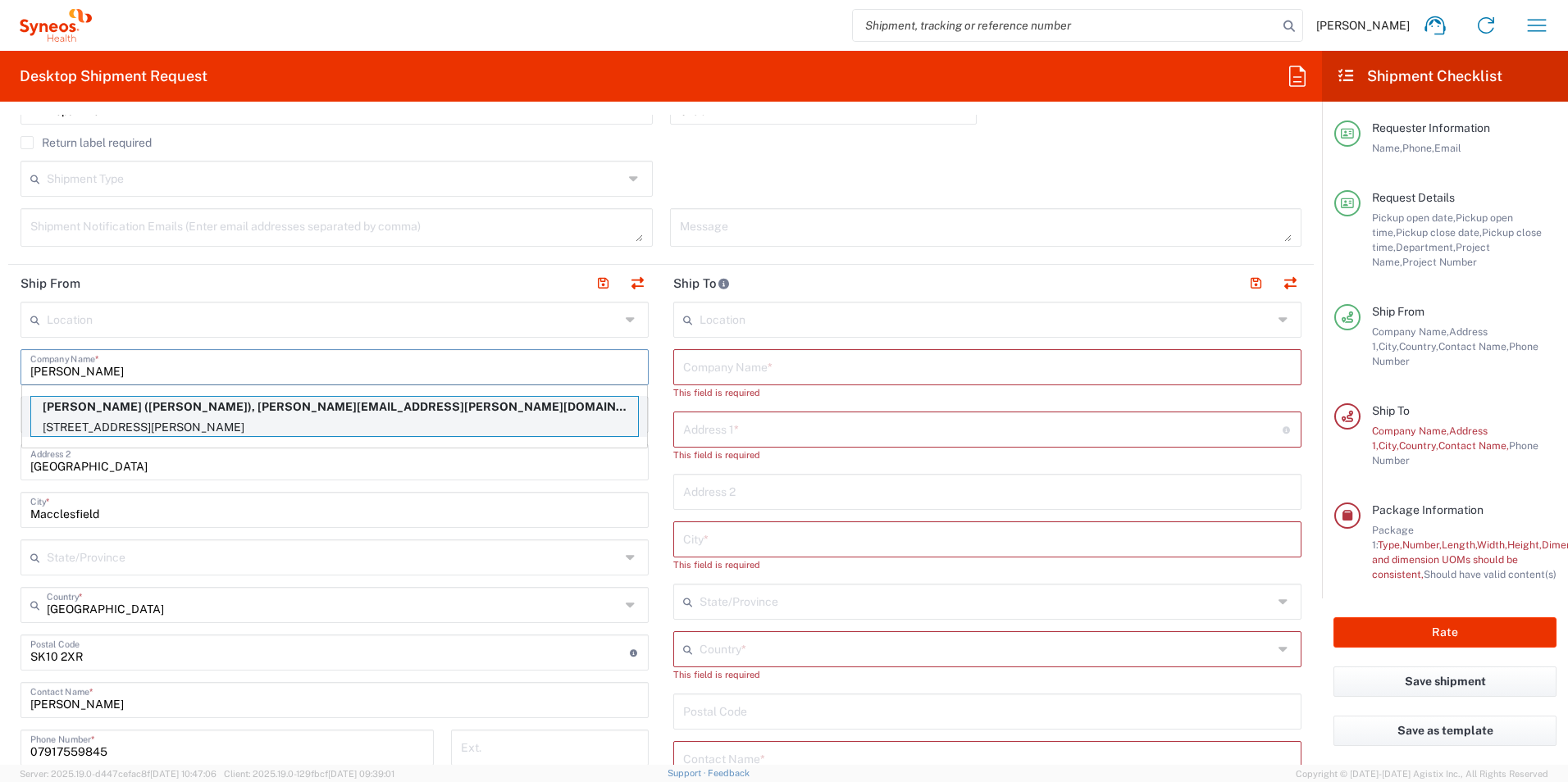
click at [528, 423] on p "3100 Binbrook Road, Hamilton, ON, L0R1C0, CA" at bounding box center [334, 427] width 607 height 21
type input "Yvonne Meyer"
type input "3100 Binbrook Road"
type input "Hamilton"
type input "[GEOGRAPHIC_DATA]"
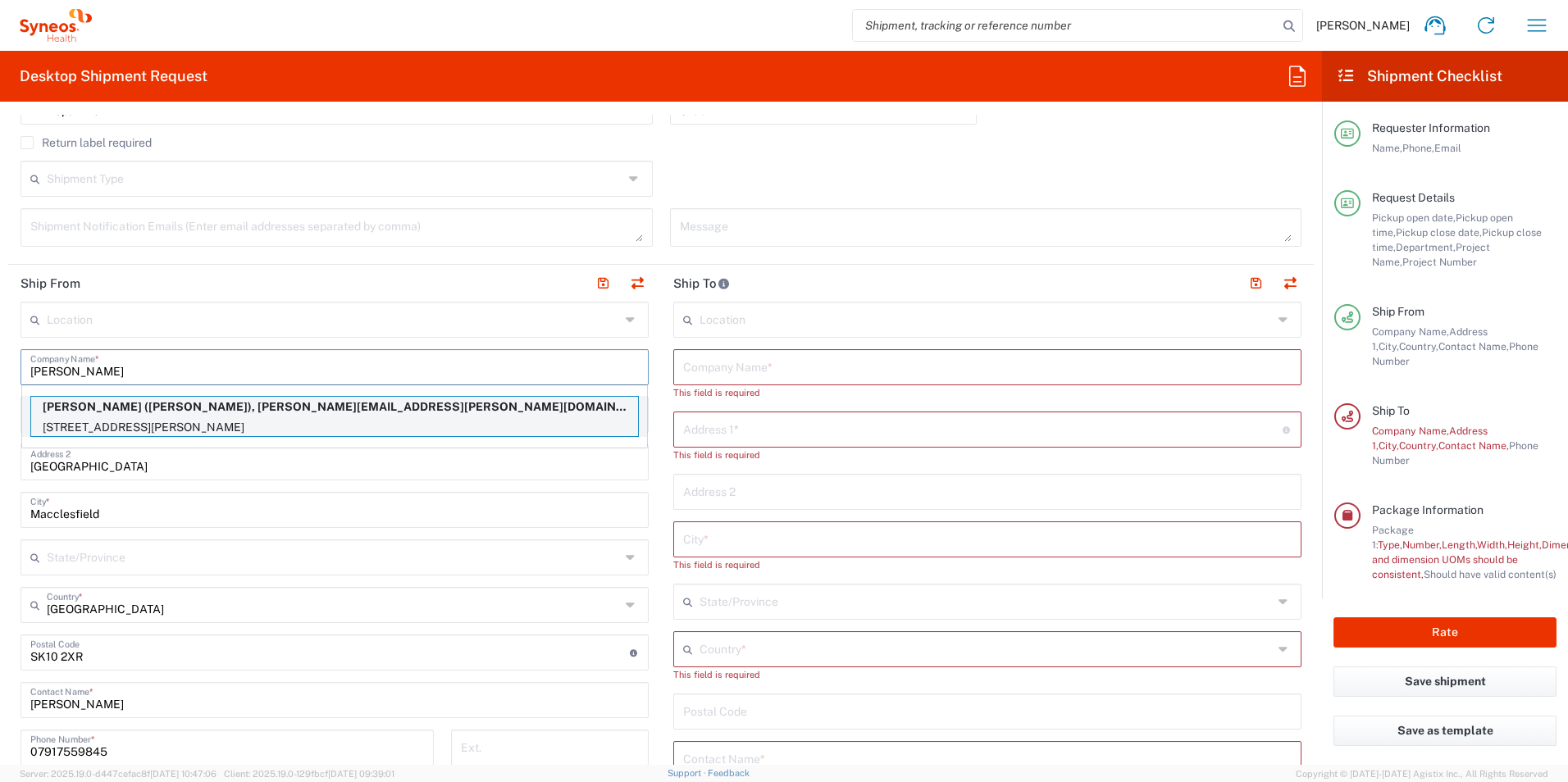
type input "L0R1C0"
type input "Yvonne Meyer"
type input "905 466 1644"
type input "yvonne.meyer@syneoshealth.com"
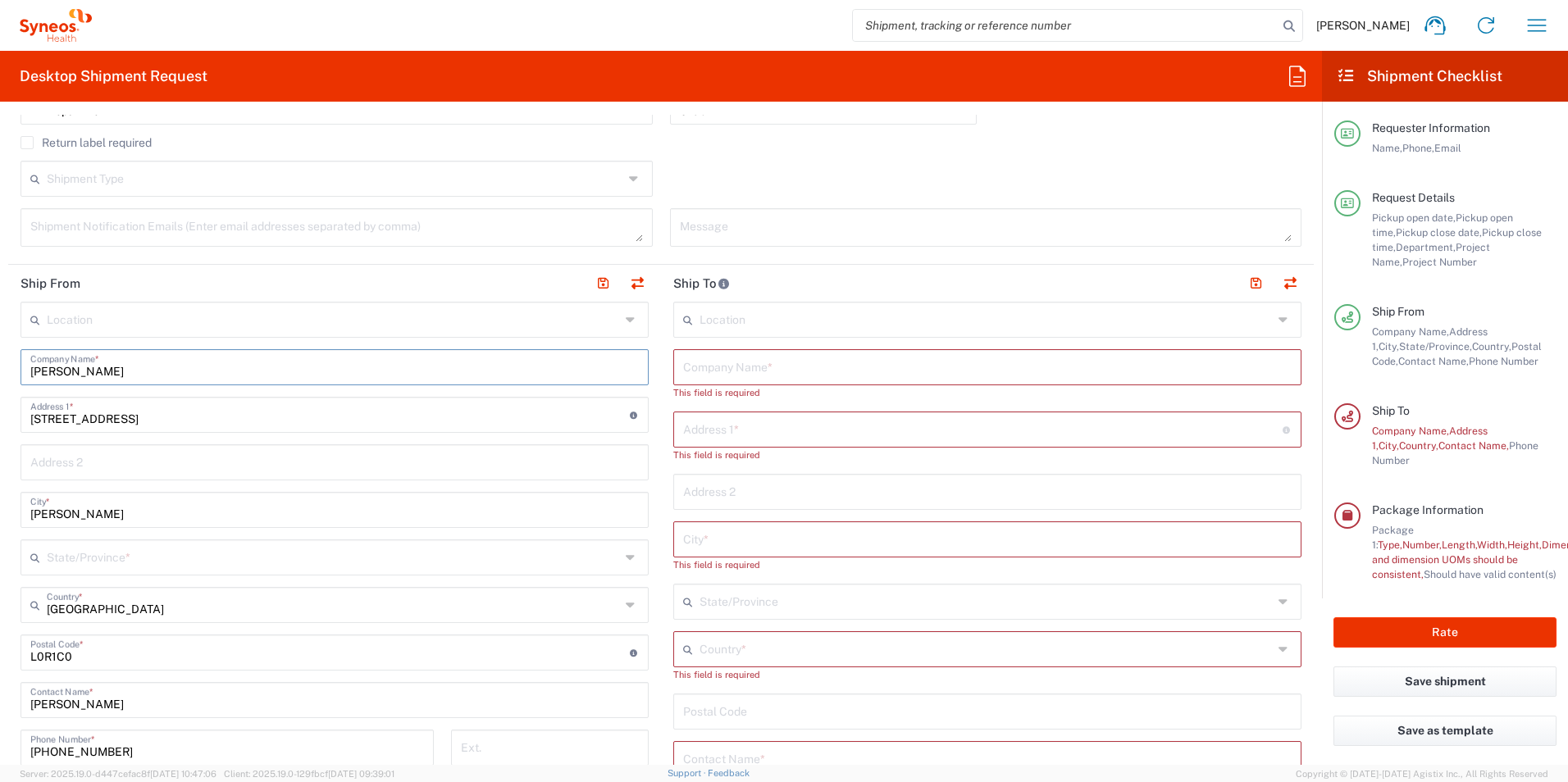
type input "Ontario"
click at [751, 376] on input "text" at bounding box center [986, 366] width 609 height 29
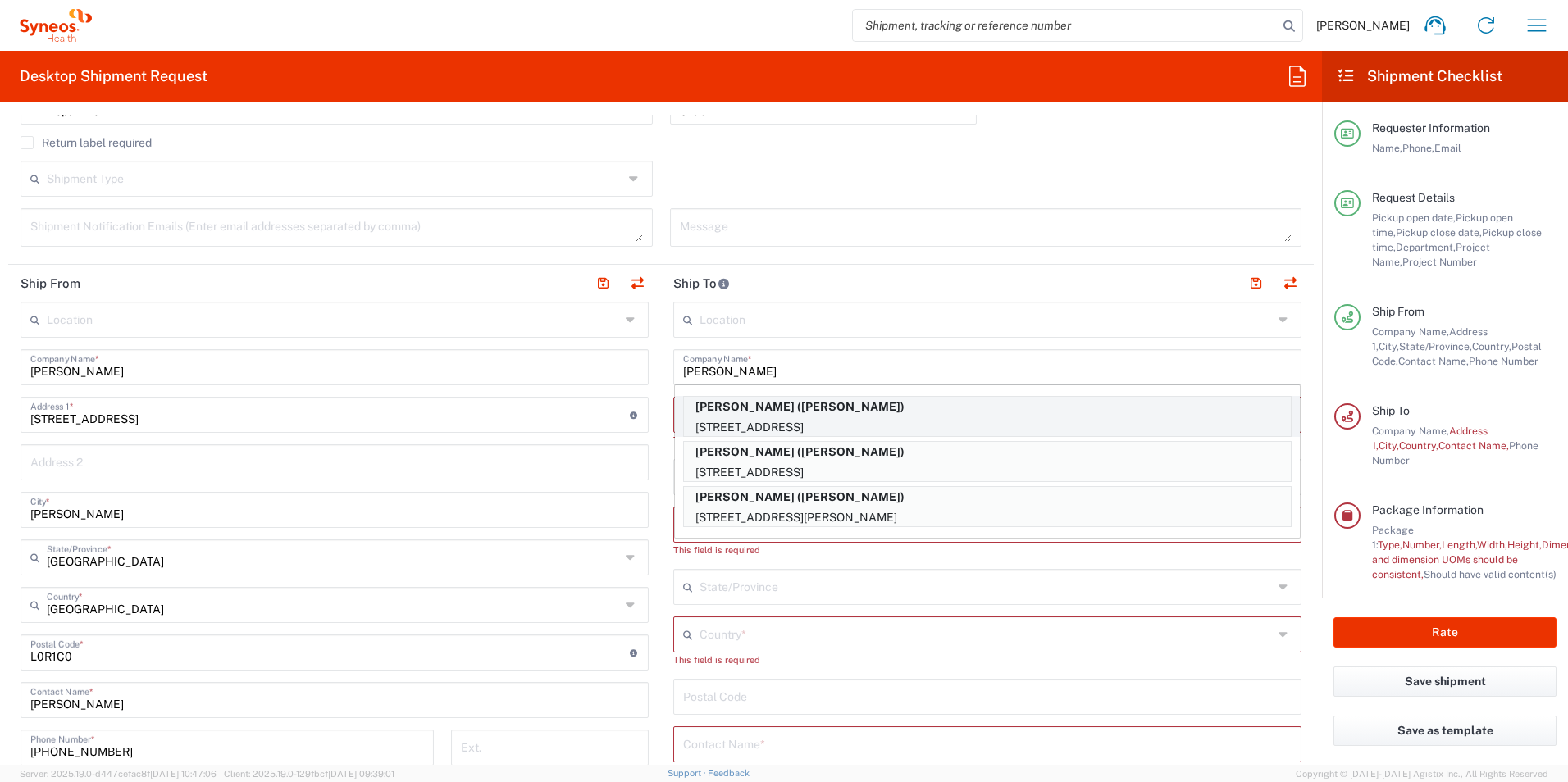
click at [913, 428] on p "1200 Main Street West 2H, Hamilton, ON, CA" at bounding box center [986, 427] width 607 height 21
type input "Erin Hatcher"
type input "1200 Main Street West 2H"
type input "Hamilton"
type input "[GEOGRAPHIC_DATA]"
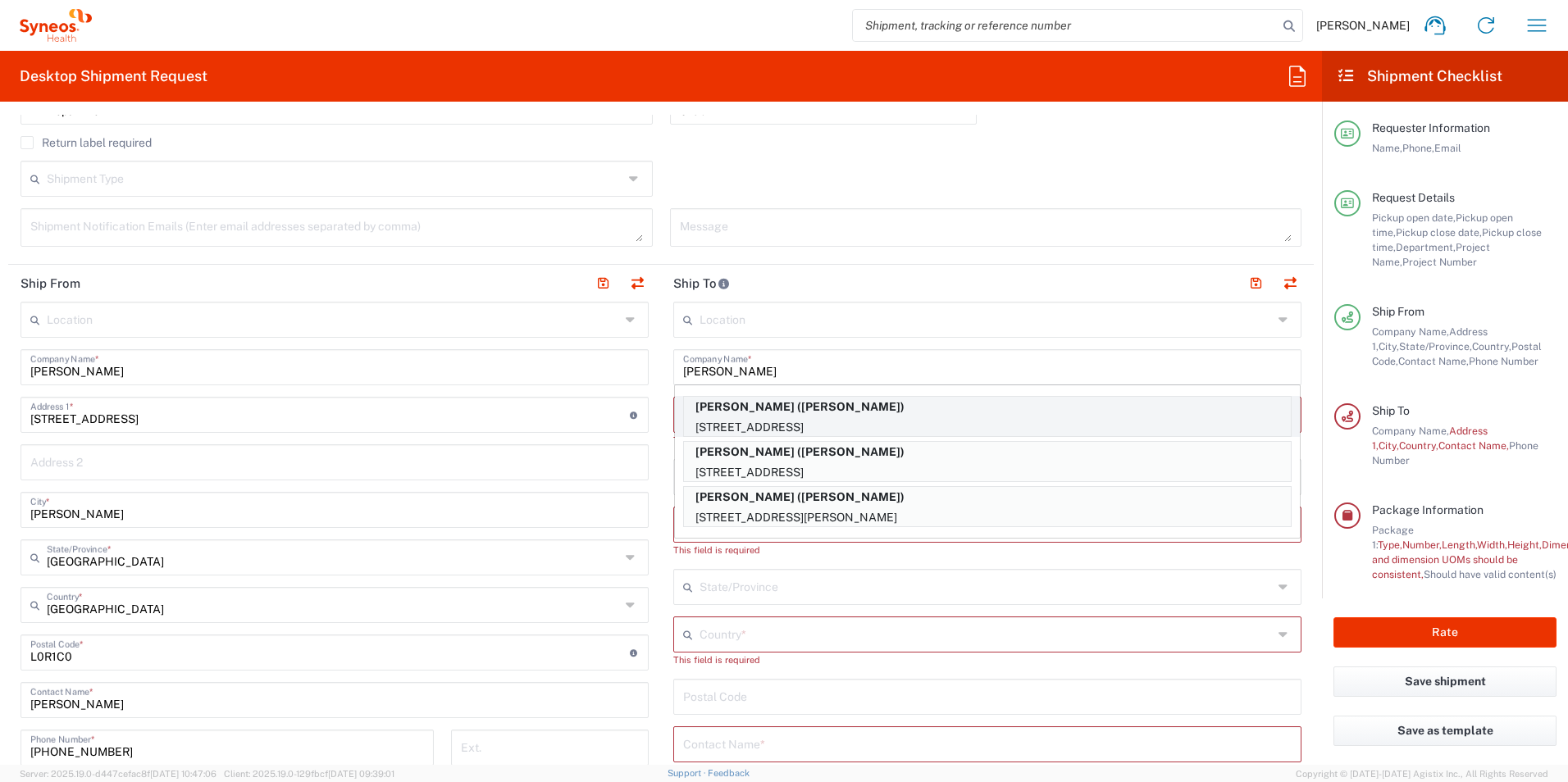
type input "Erin Hatcher"
type input "905 521 2100"
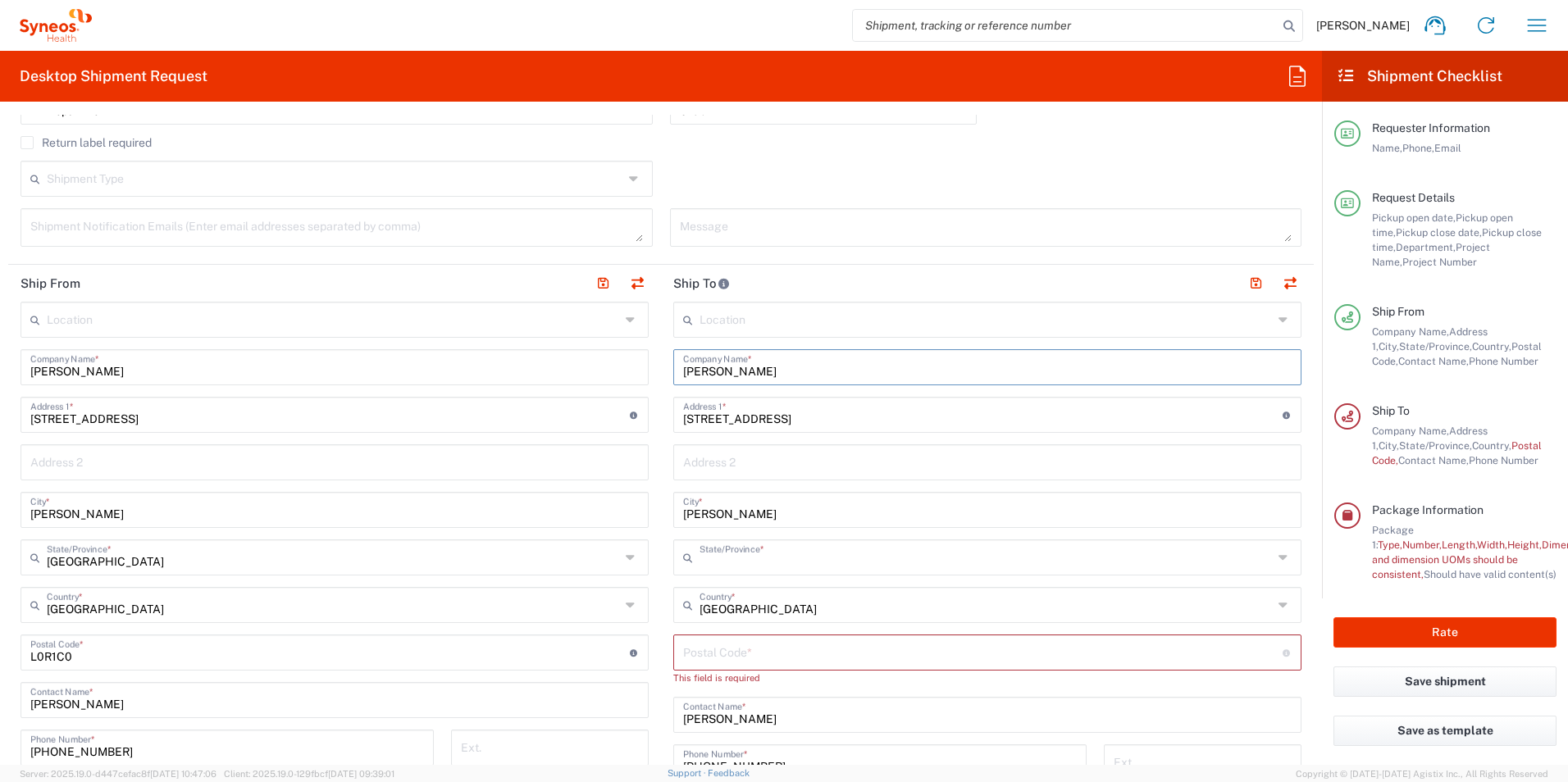
type input "Ontario"
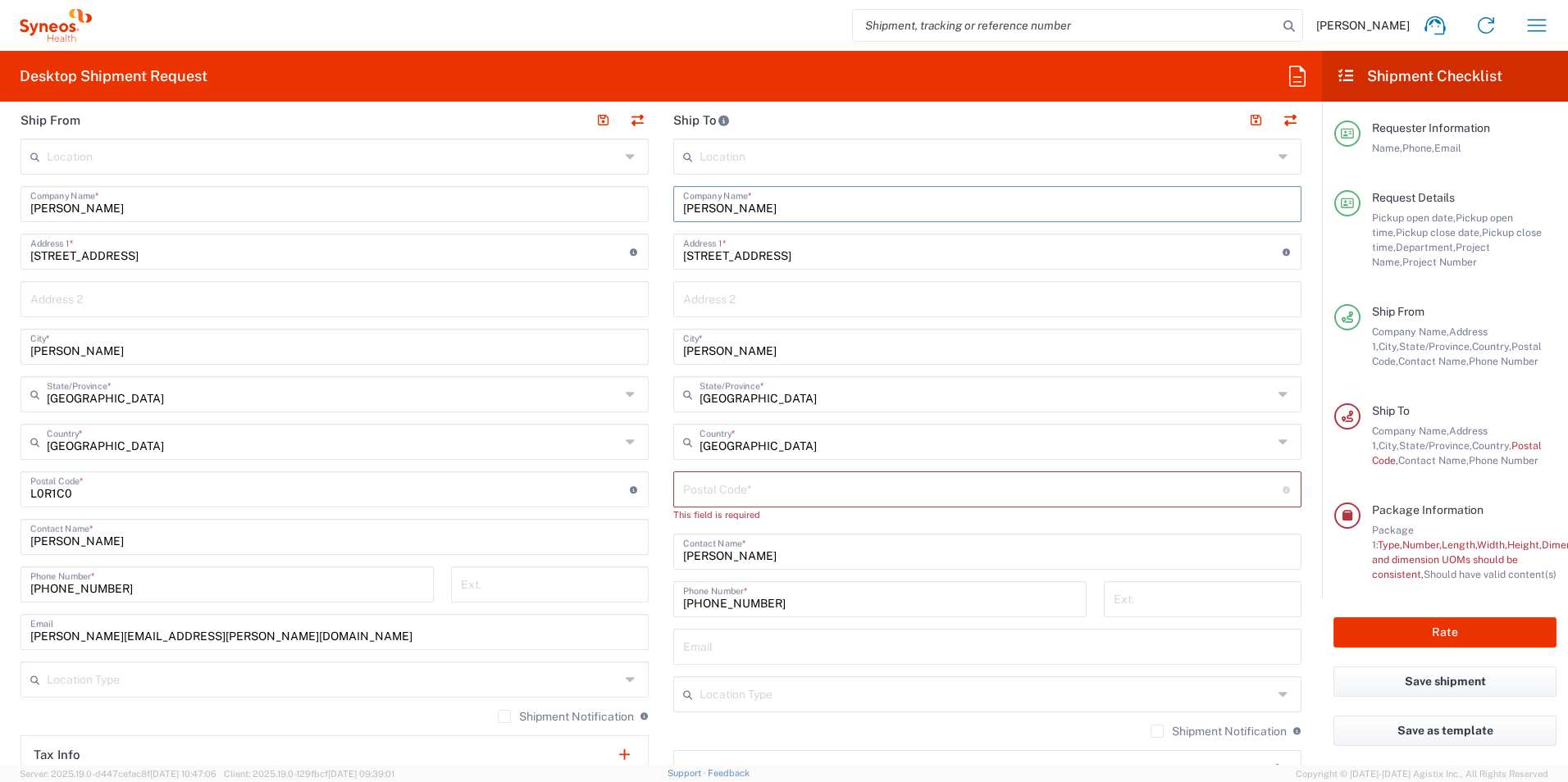
scroll to position [656, 0]
click at [942, 488] on input "undefined" at bounding box center [982, 487] width 600 height 29
type input "L"
type input "L8N3Z5"
type input "tarnopol@mcmaster.ca"
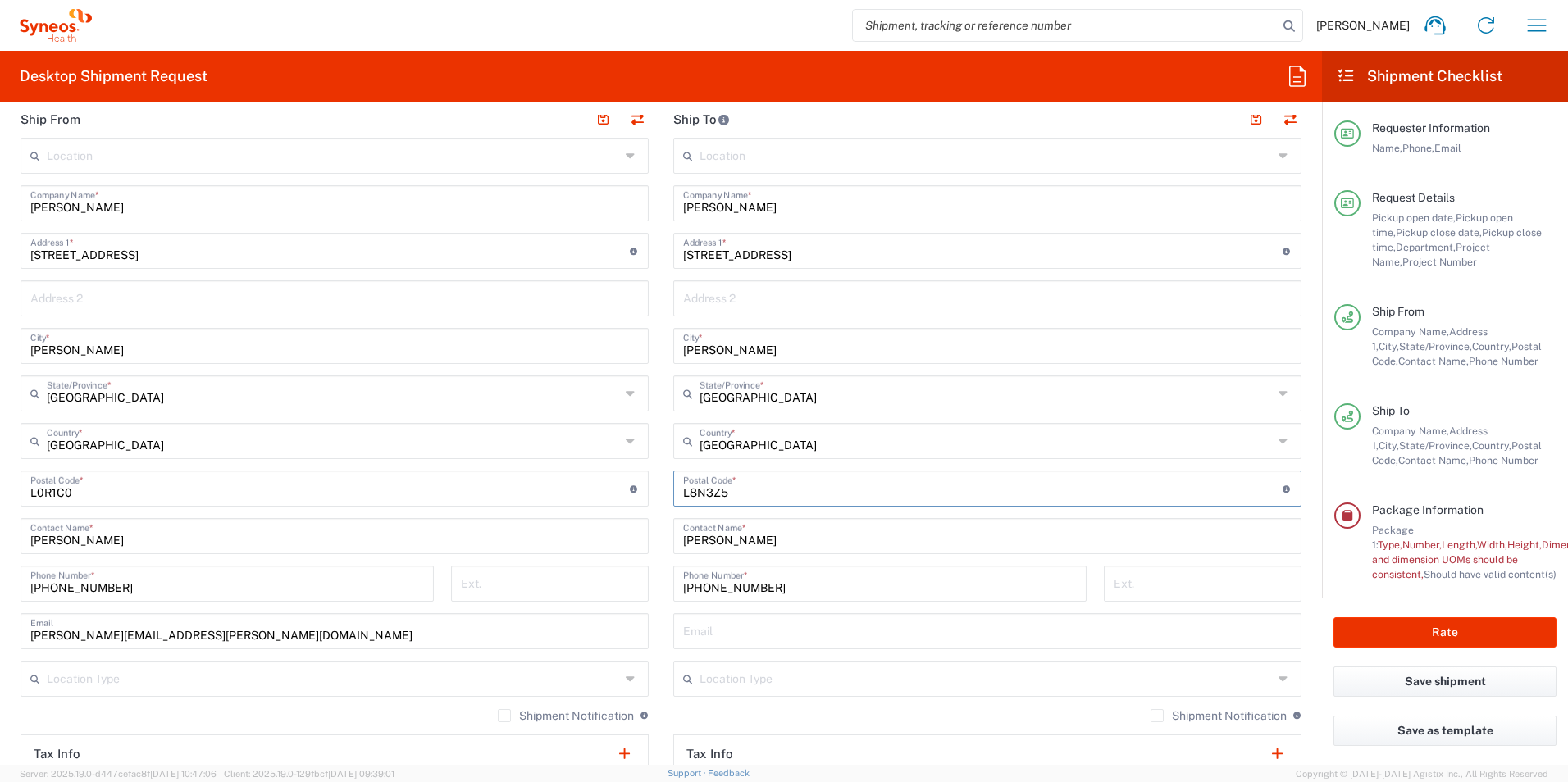
type input "1200 Main Street West - 2H 26"
type input "tarnopol@mcmaster.ca"
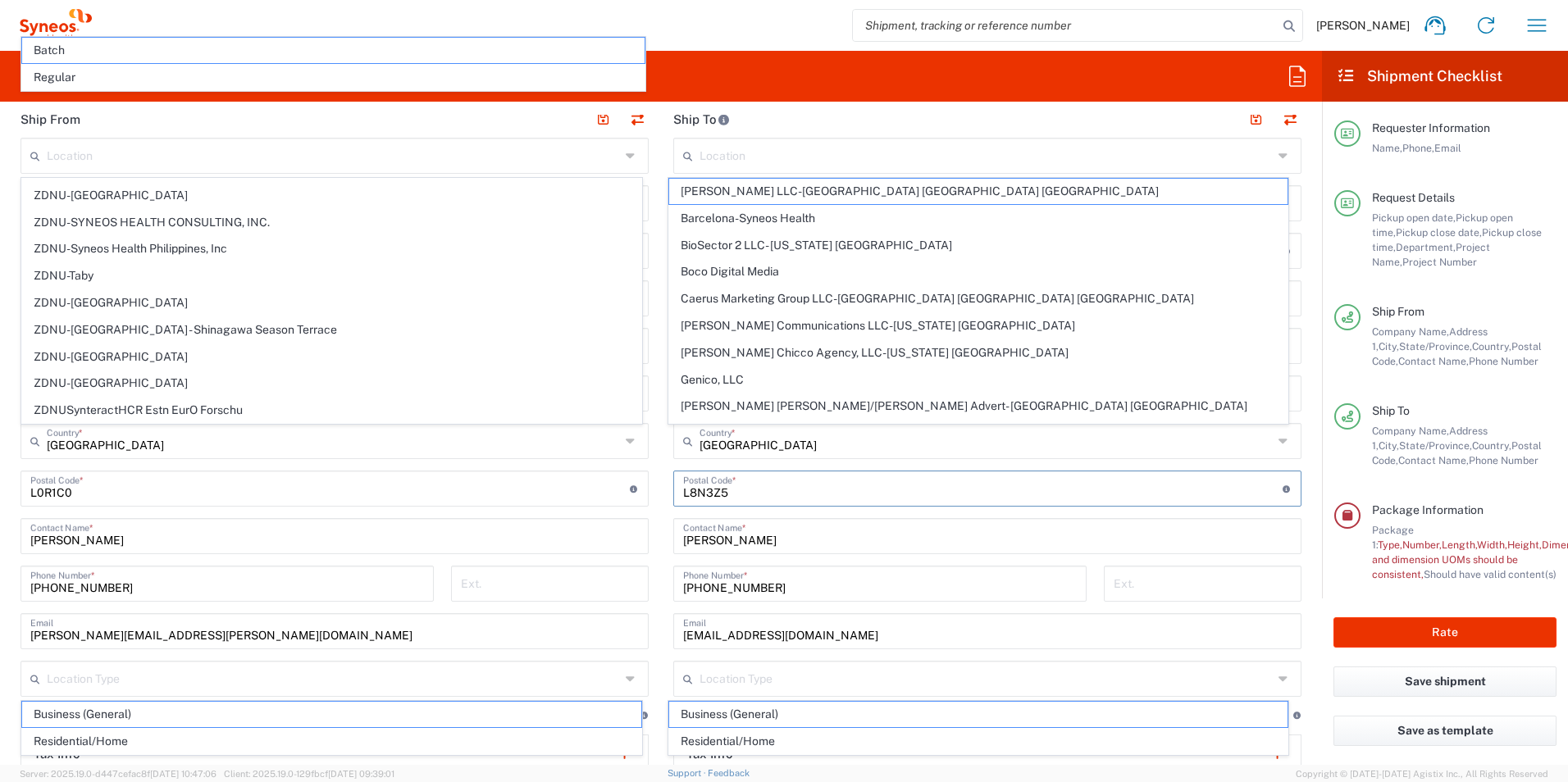
scroll to position [0, 0]
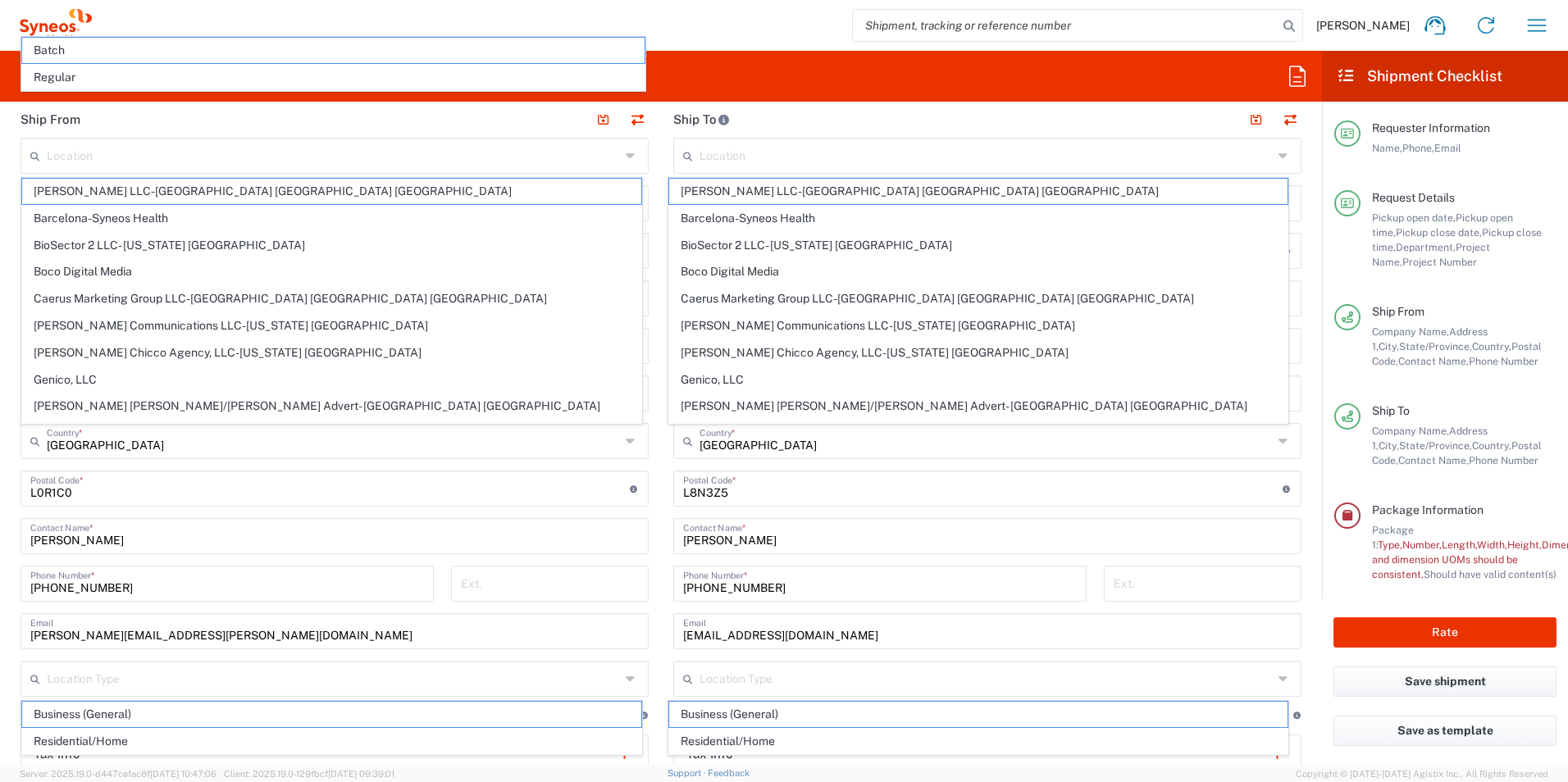
click at [1123, 124] on header "Ship To" at bounding box center [987, 119] width 653 height 37
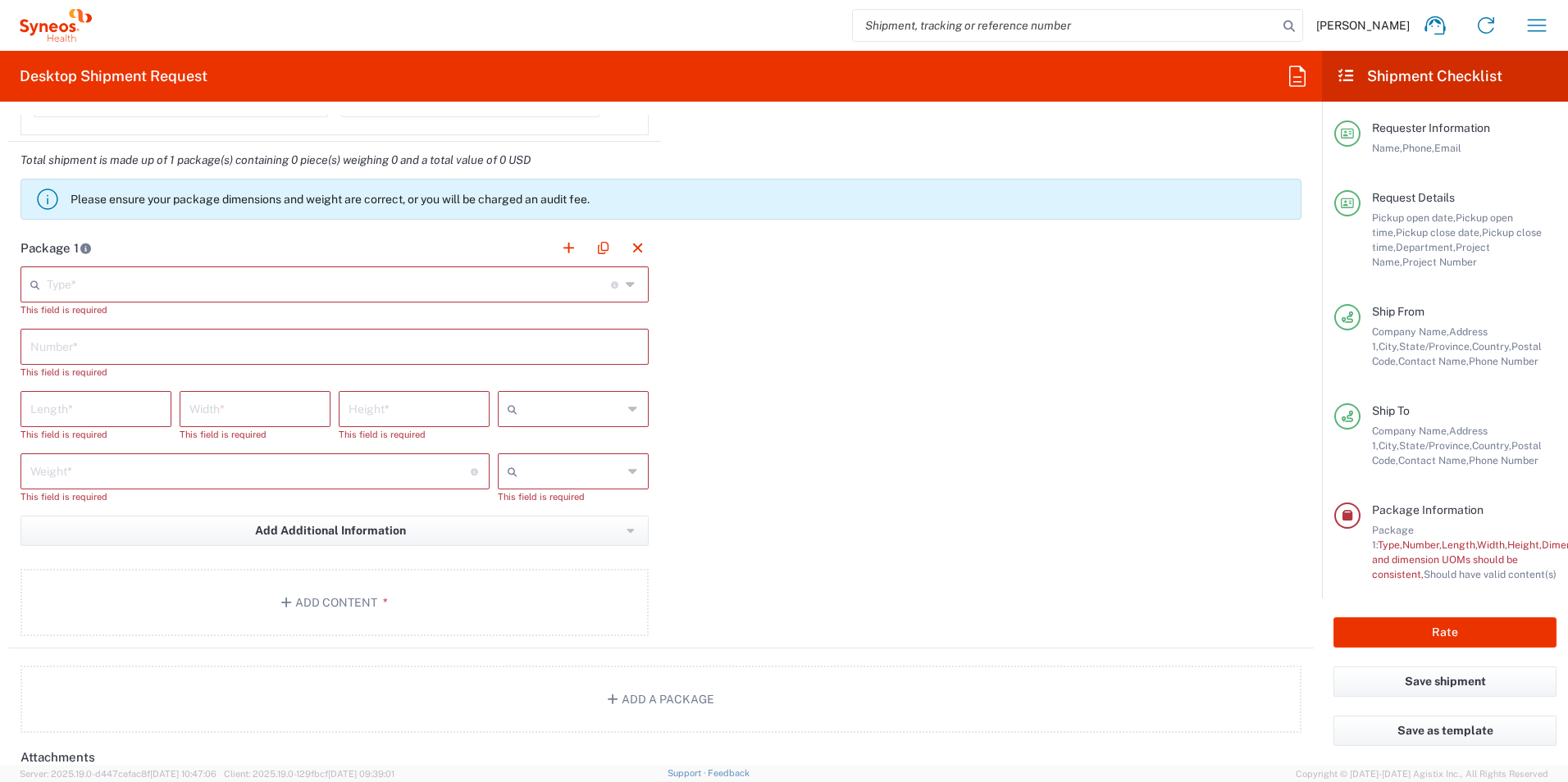
scroll to position [1476, 0]
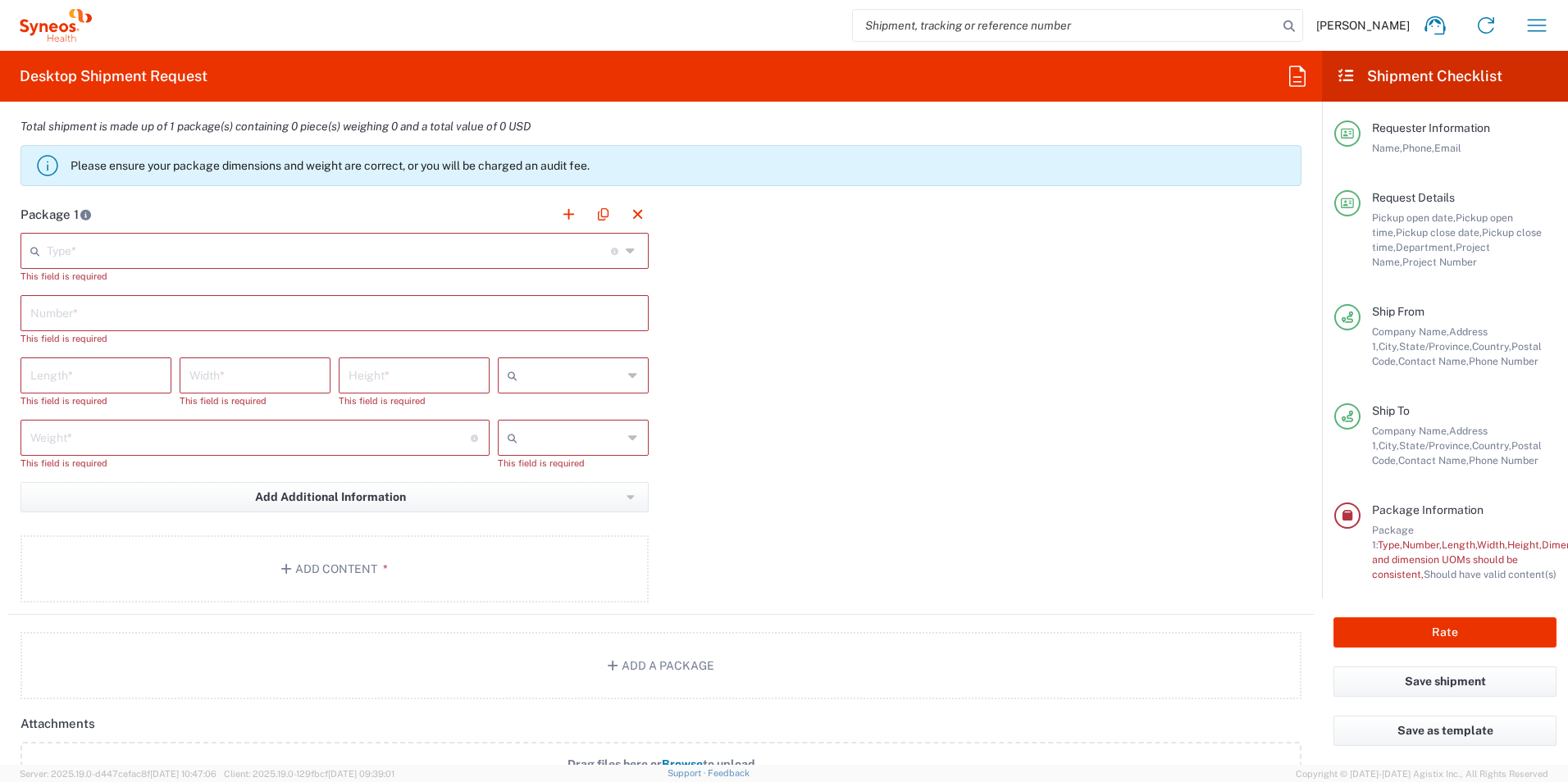
click at [295, 256] on input "text" at bounding box center [329, 249] width 564 height 29
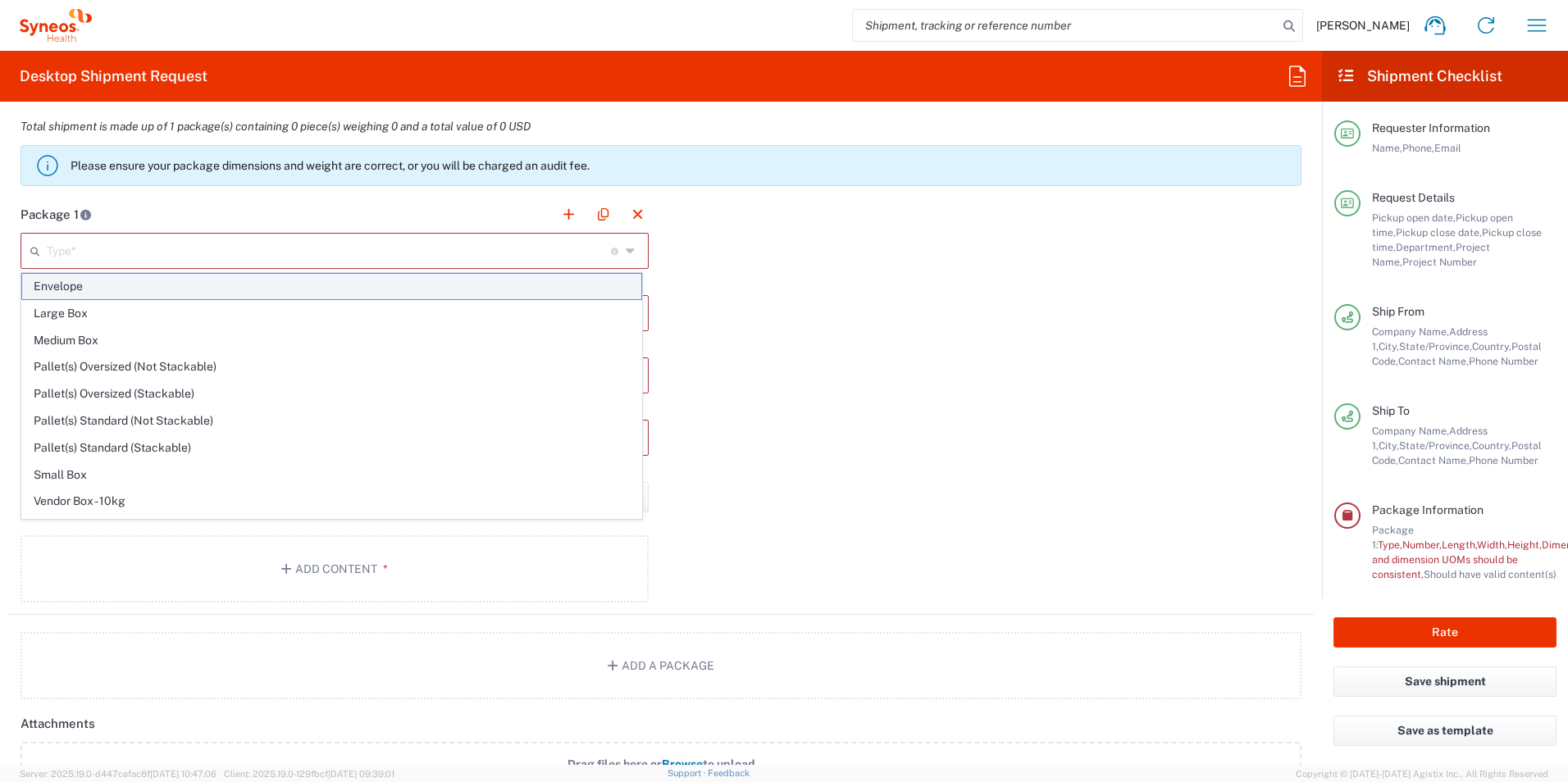
click at [220, 292] on span "Envelope" at bounding box center [332, 286] width 619 height 25
type input "Envelope"
type input "1"
type input "9.5"
type input "12.5"
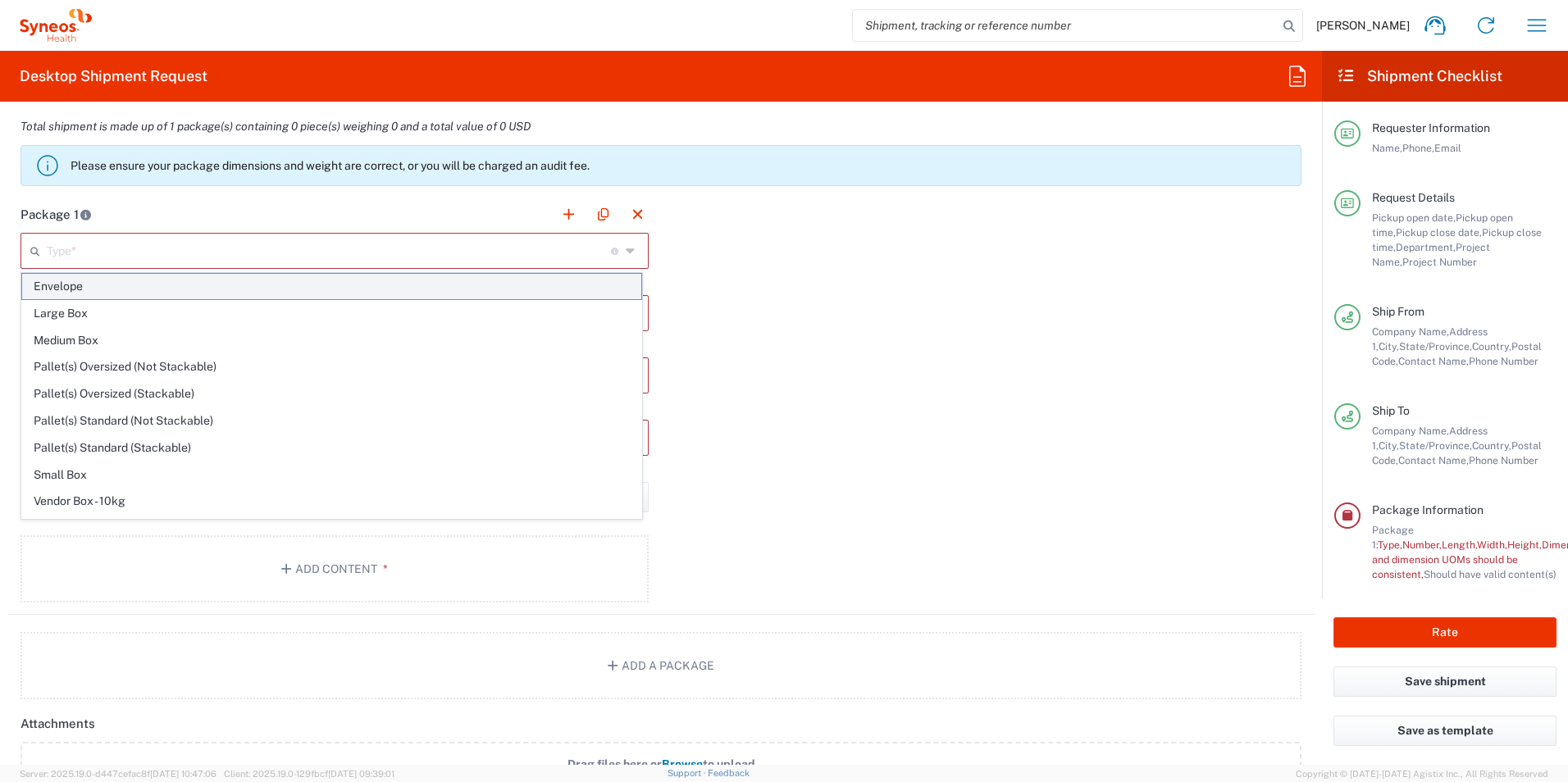
type input "0.25"
type input "in"
type input "0.45"
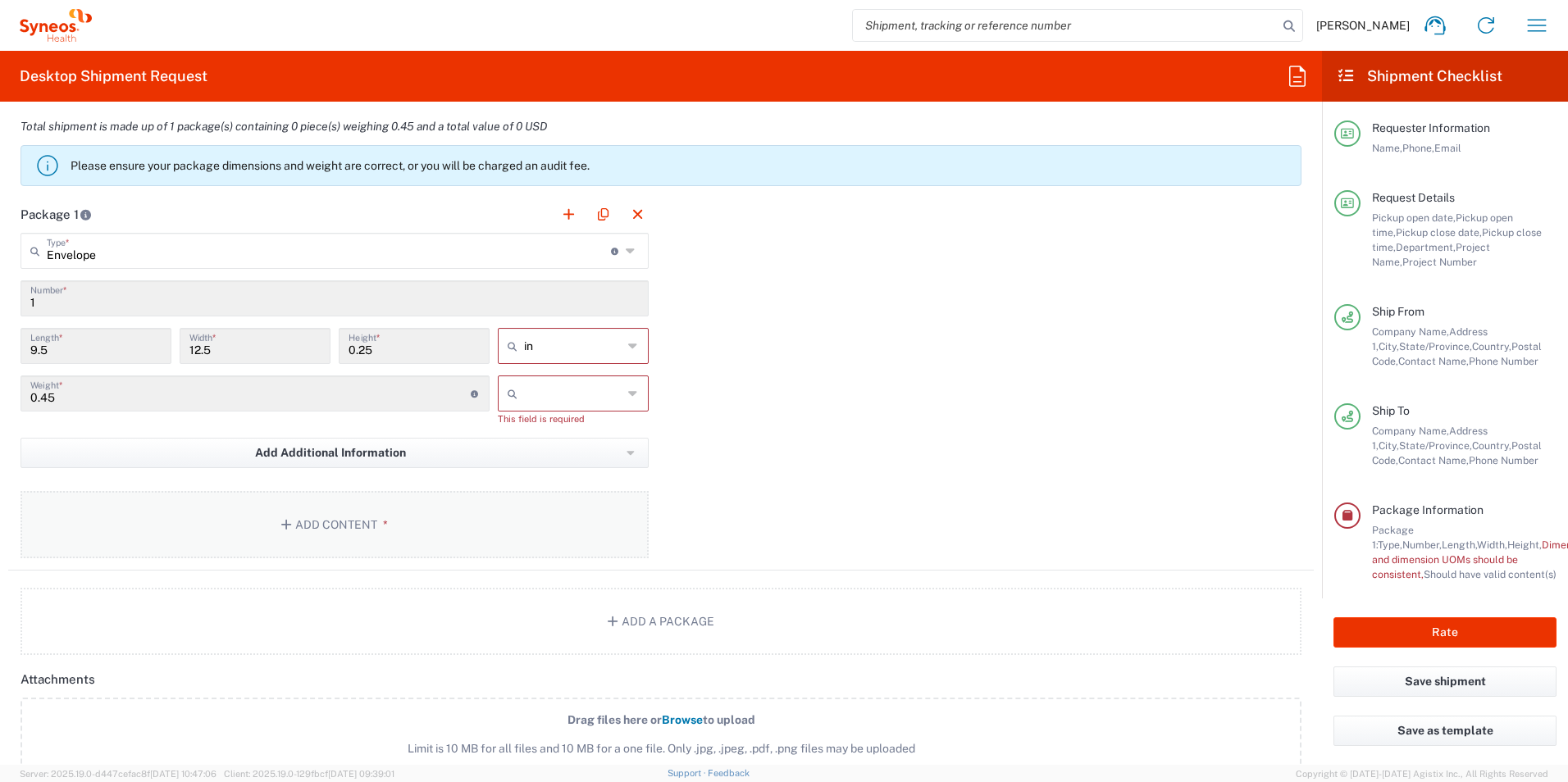
click at [370, 518] on button "Add Content *" at bounding box center [334, 525] width 628 height 67
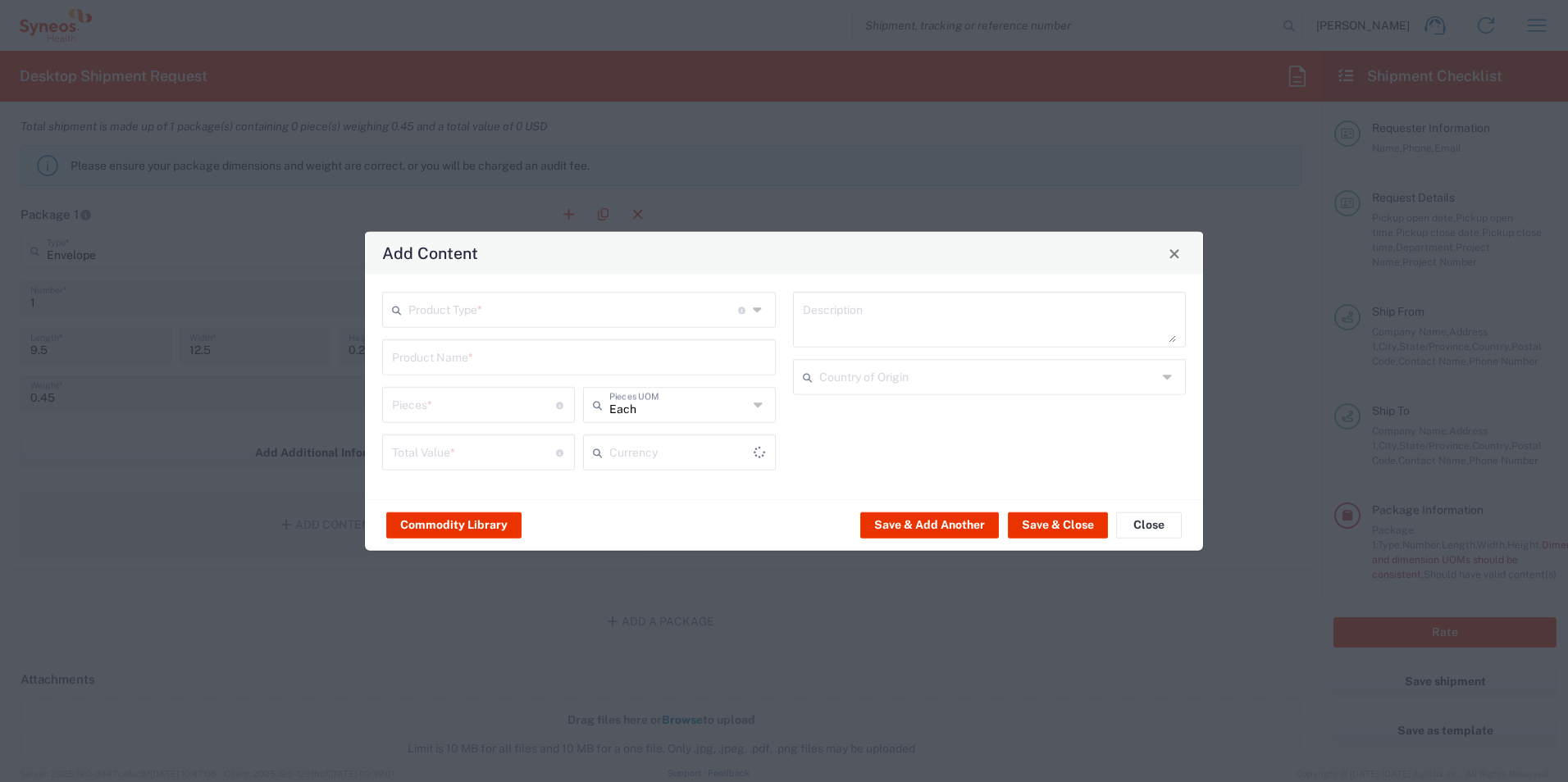
type input "US Dollar"
click at [520, 315] on input "text" at bounding box center [572, 308] width 329 height 29
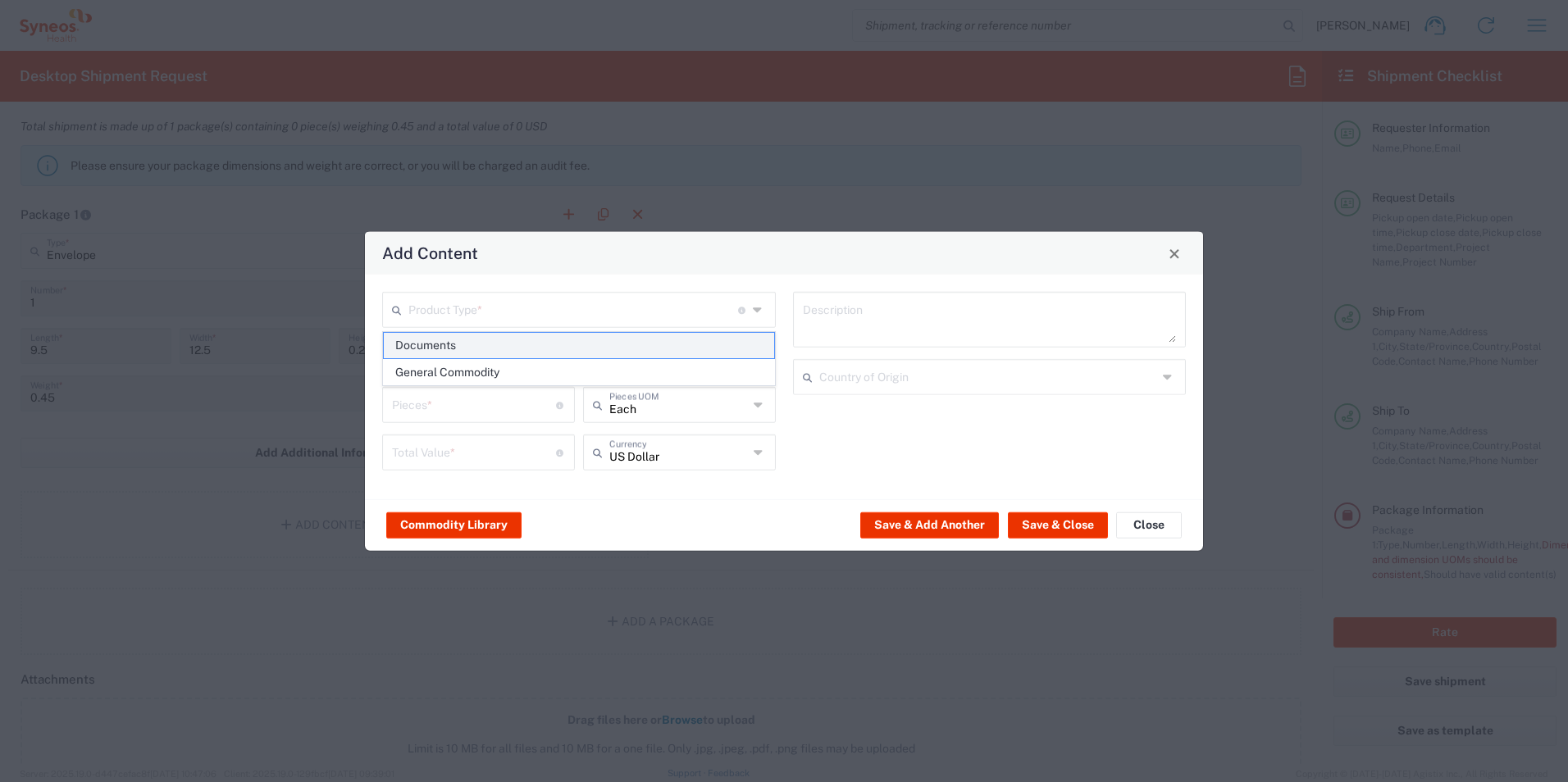
click at [518, 342] on span "Documents" at bounding box center [578, 345] width 390 height 25
type input "Documents"
type input "1"
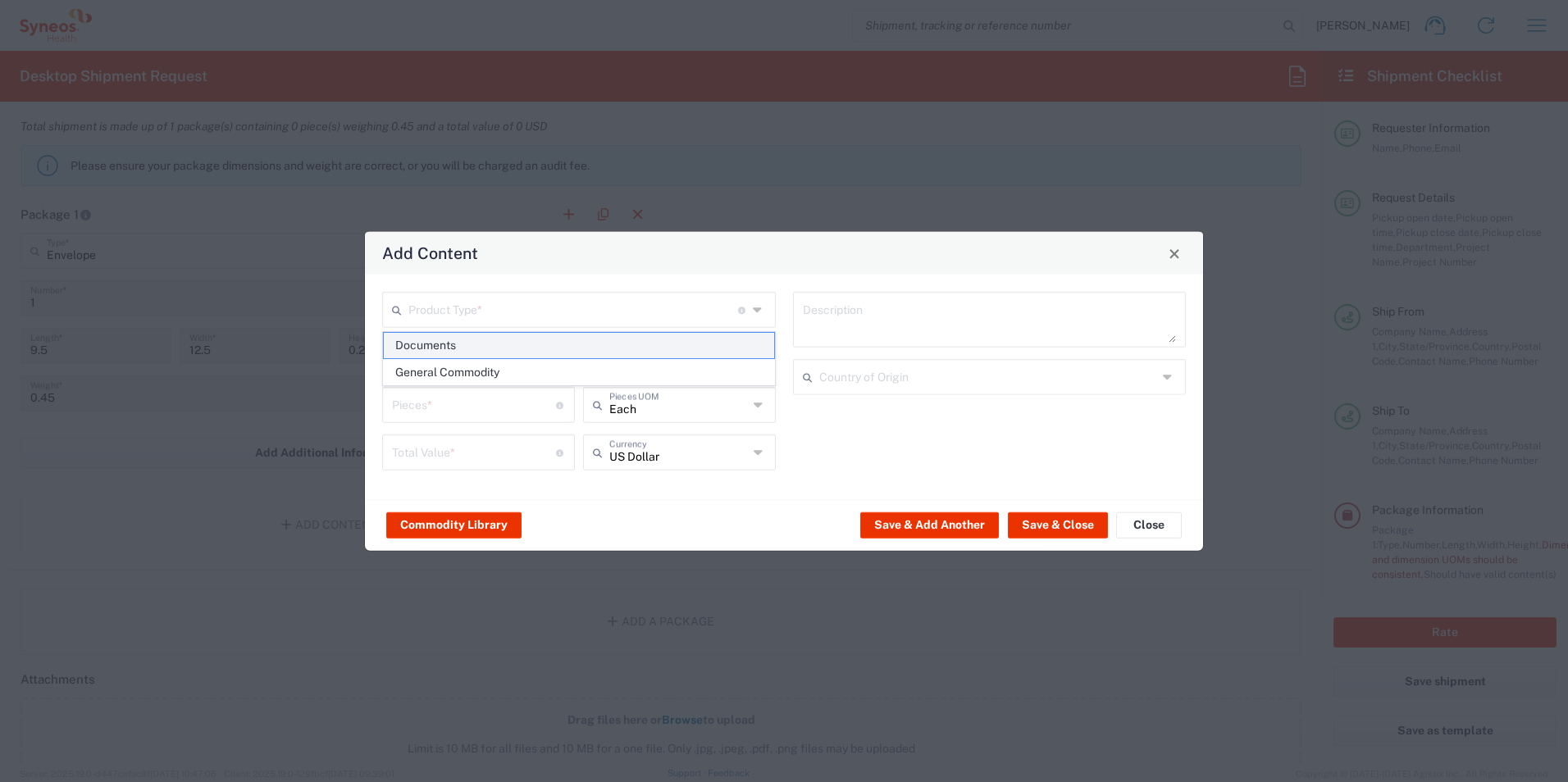
type textarea "Documents"
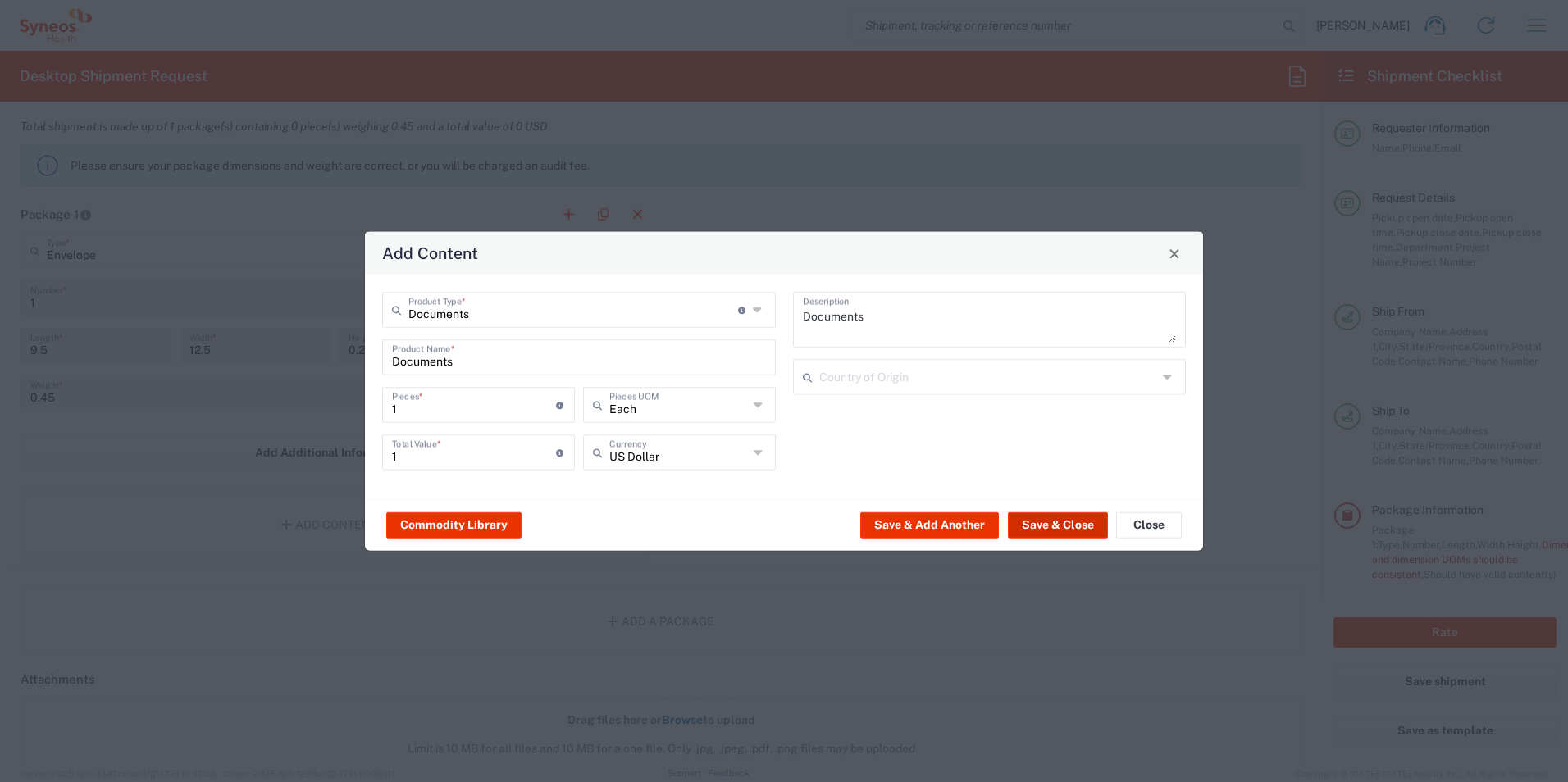
click at [1025, 520] on button "Save & Close" at bounding box center [1058, 525] width 100 height 26
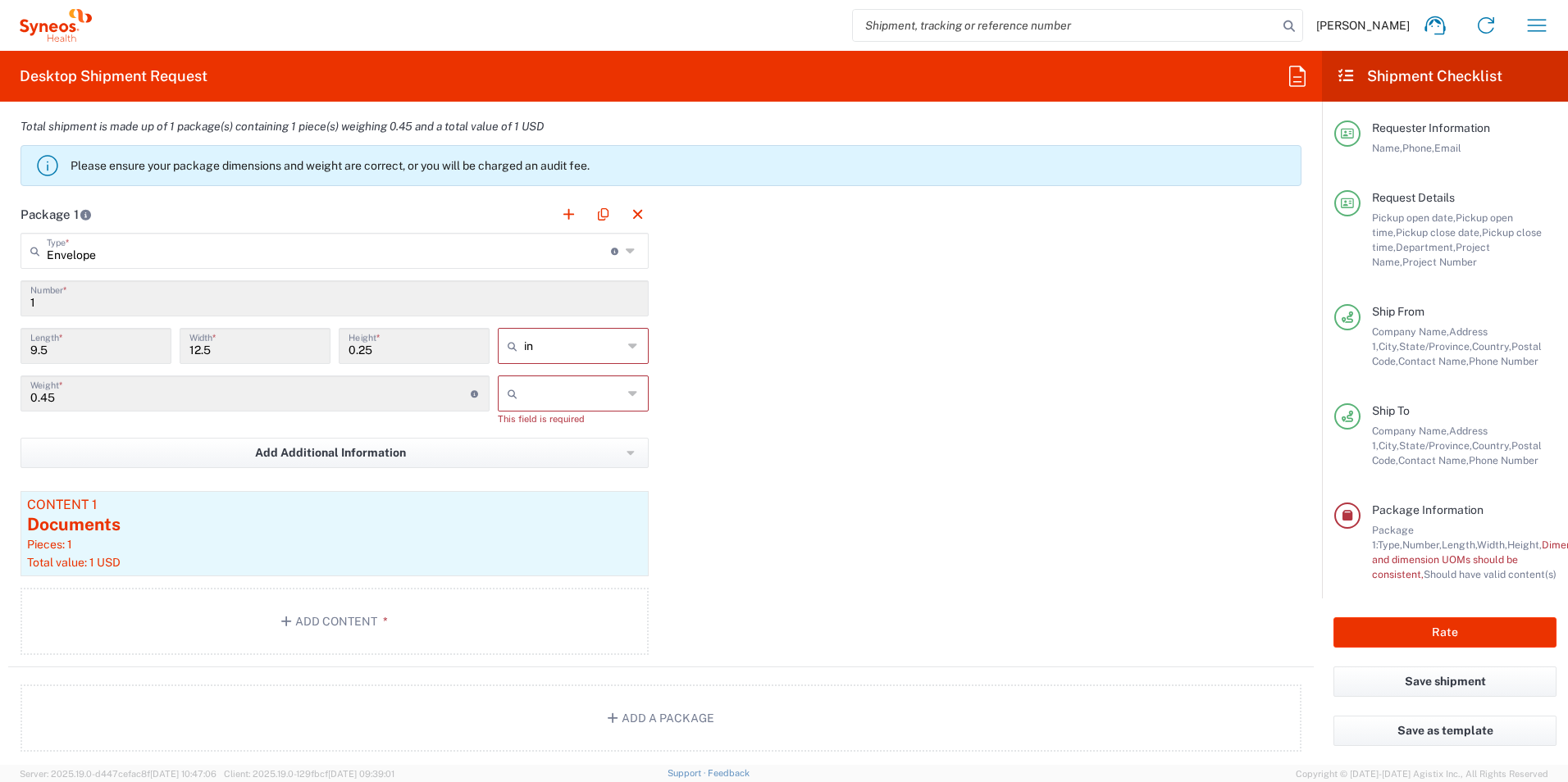
click at [619, 399] on div at bounding box center [573, 393] width 151 height 36
click at [607, 435] on span "kgs" at bounding box center [568, 429] width 146 height 25
type input "kgs"
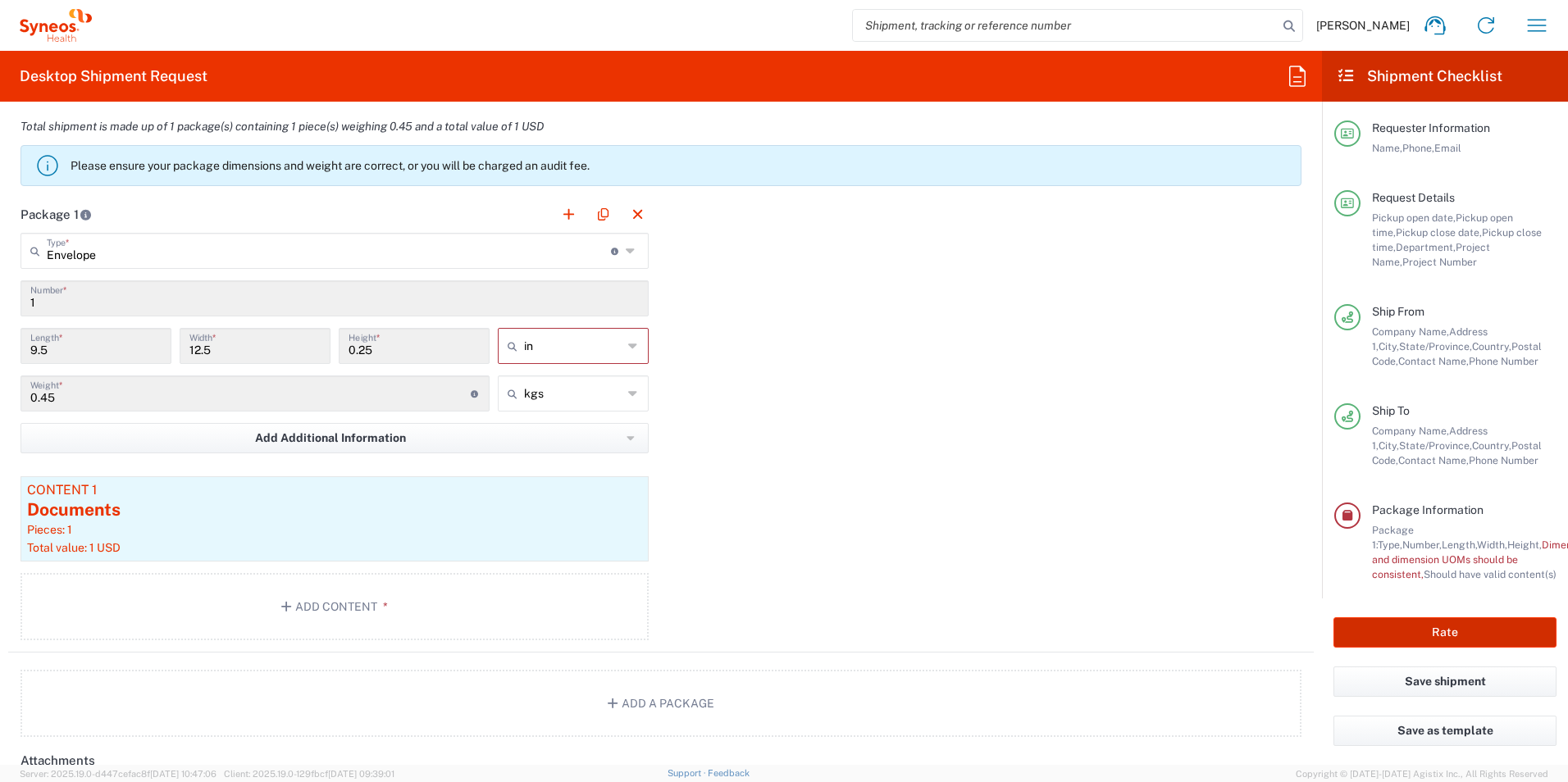
click at [1406, 638] on button "Rate" at bounding box center [1445, 632] width 223 height 30
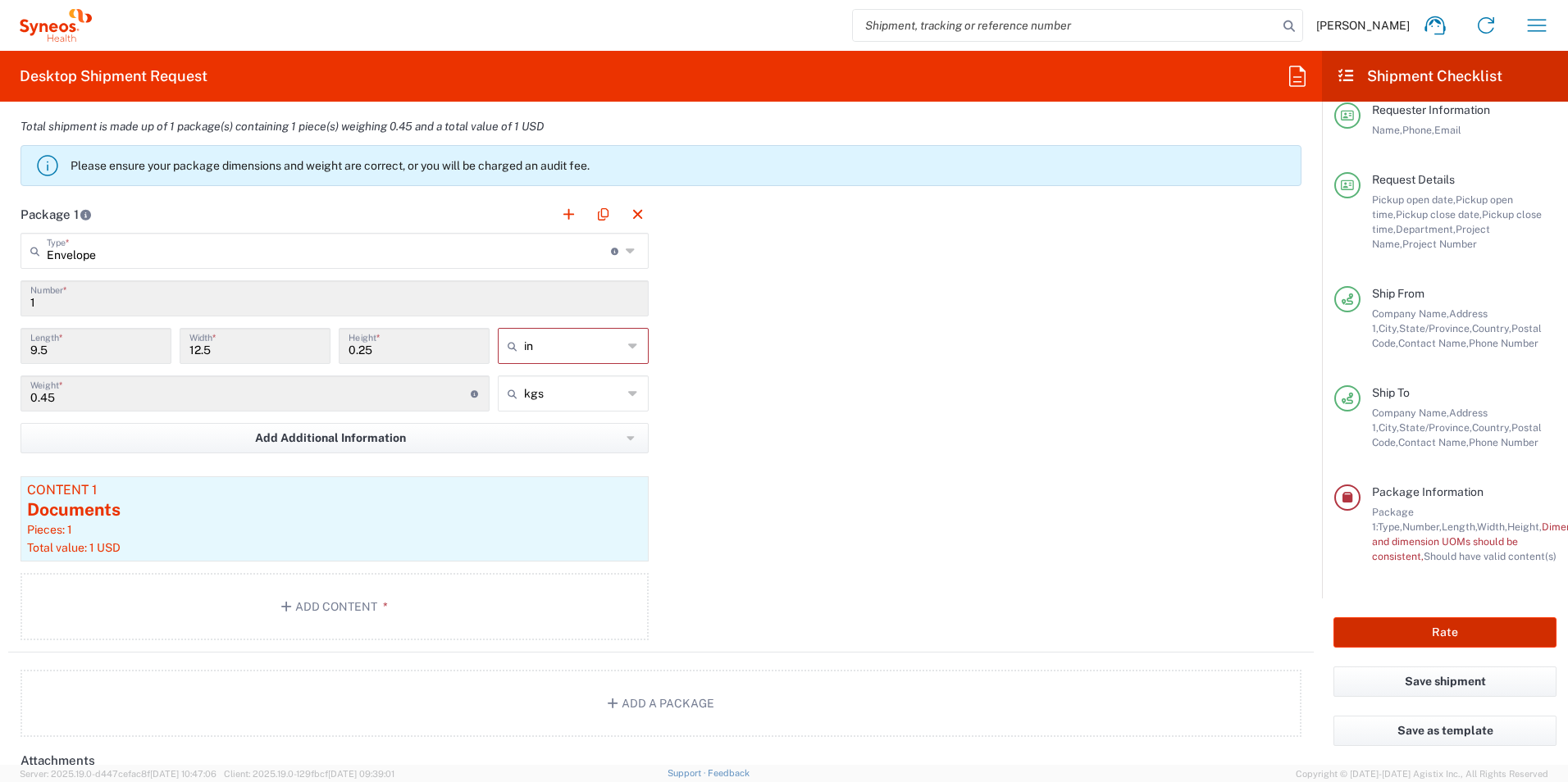
type input "7064512"
click at [628, 390] on icon at bounding box center [633, 393] width 11 height 26
type input "kgs"
click at [602, 444] on span "lbs" at bounding box center [568, 456] width 146 height 25
type input "0.99"
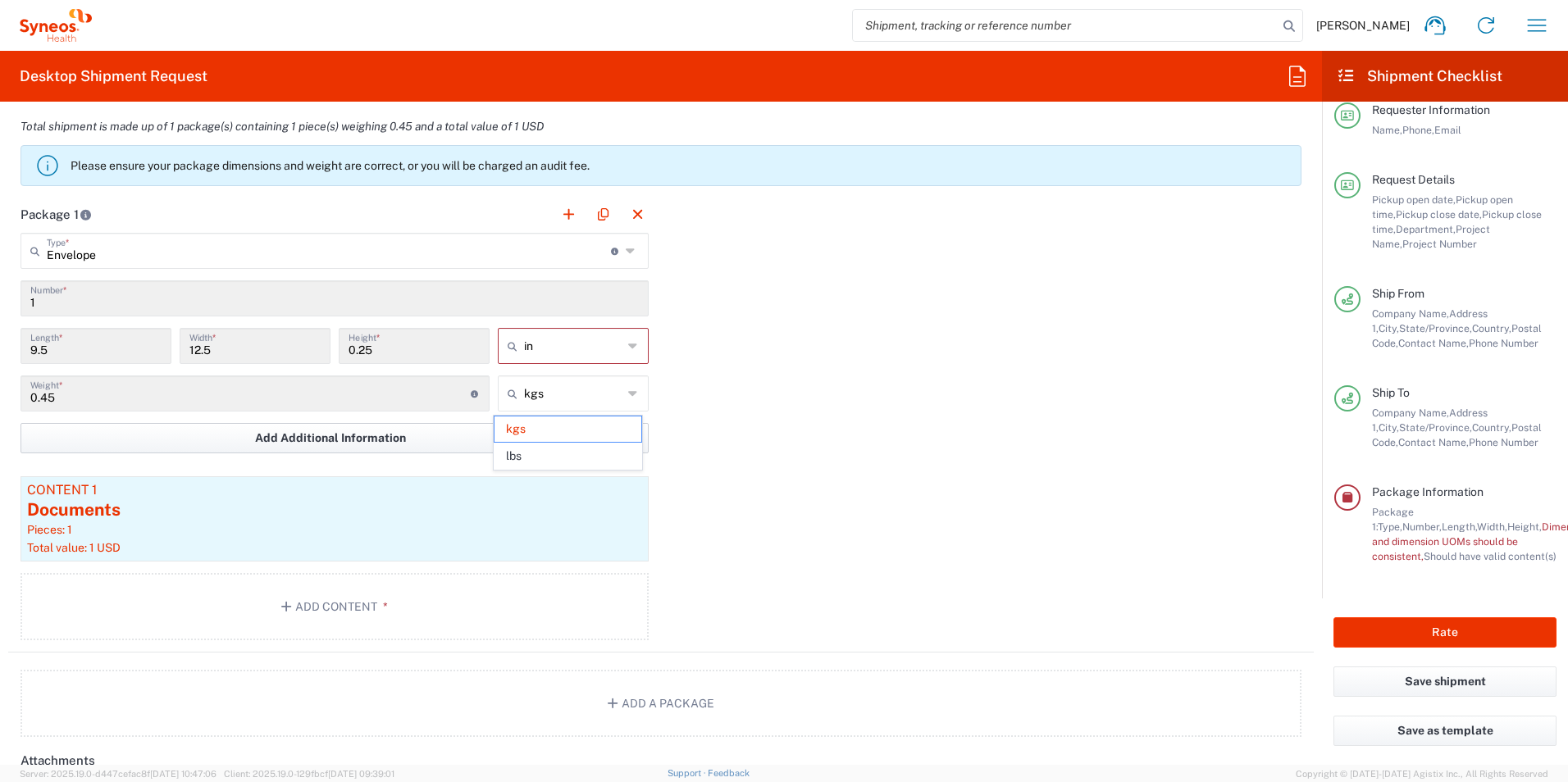
type input "lbs"
click at [1411, 632] on button "Rate" at bounding box center [1445, 632] width 223 height 30
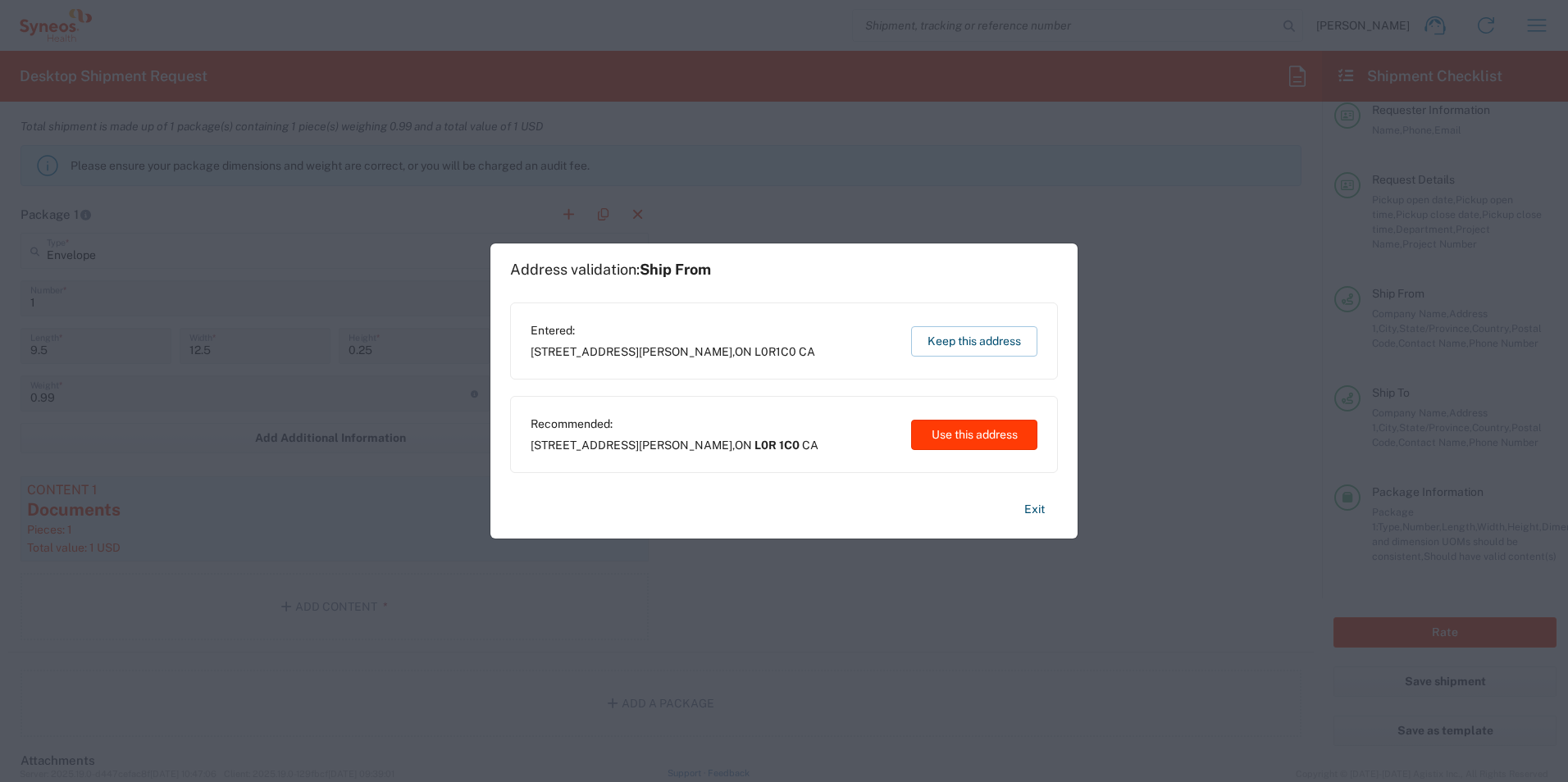
click at [940, 426] on button "Use this address" at bounding box center [974, 435] width 126 height 30
type input "L0R 1C0"
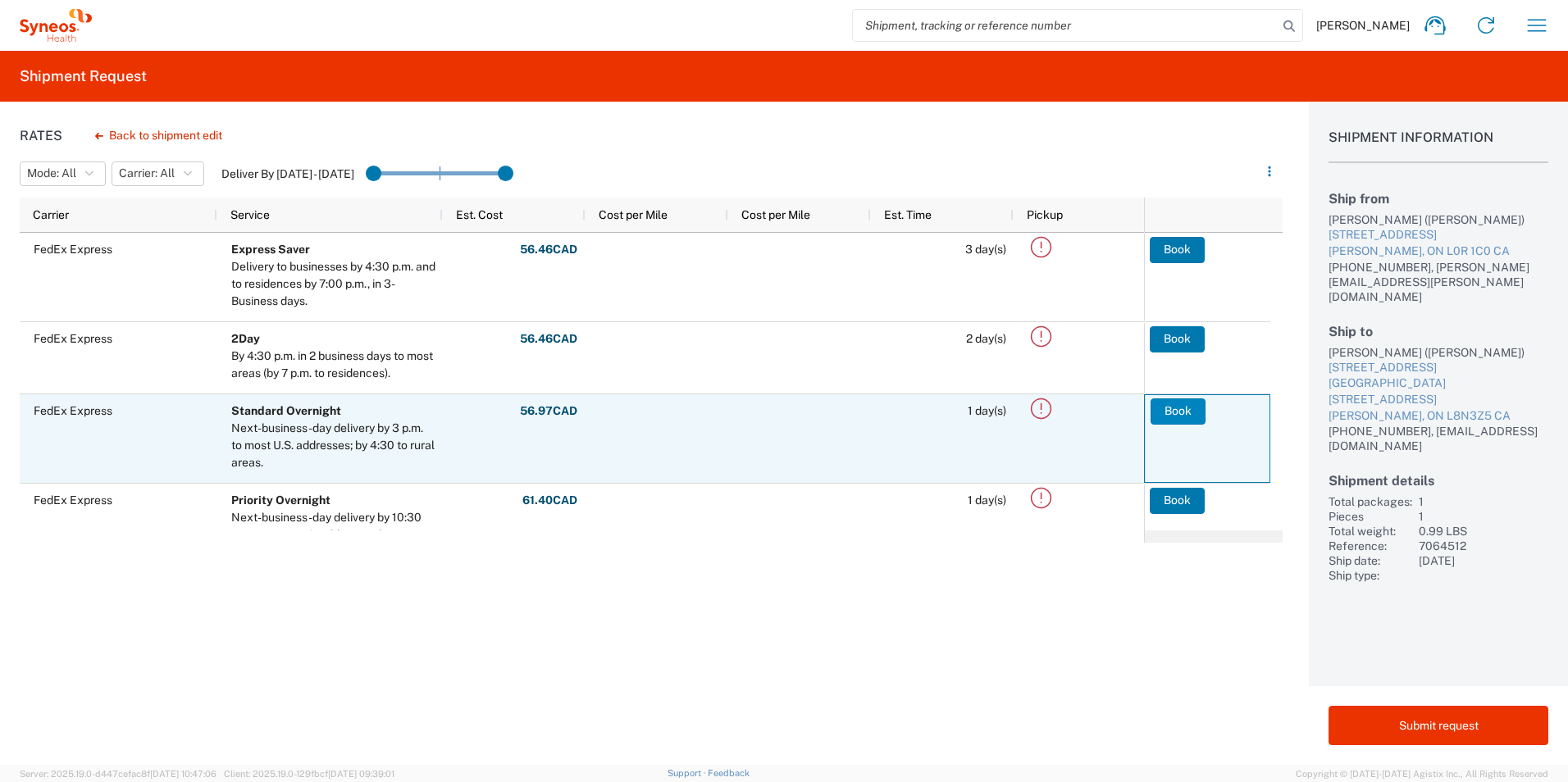
click at [1186, 402] on button "Book" at bounding box center [1177, 412] width 55 height 26
